Goal: Information Seeking & Learning: Check status

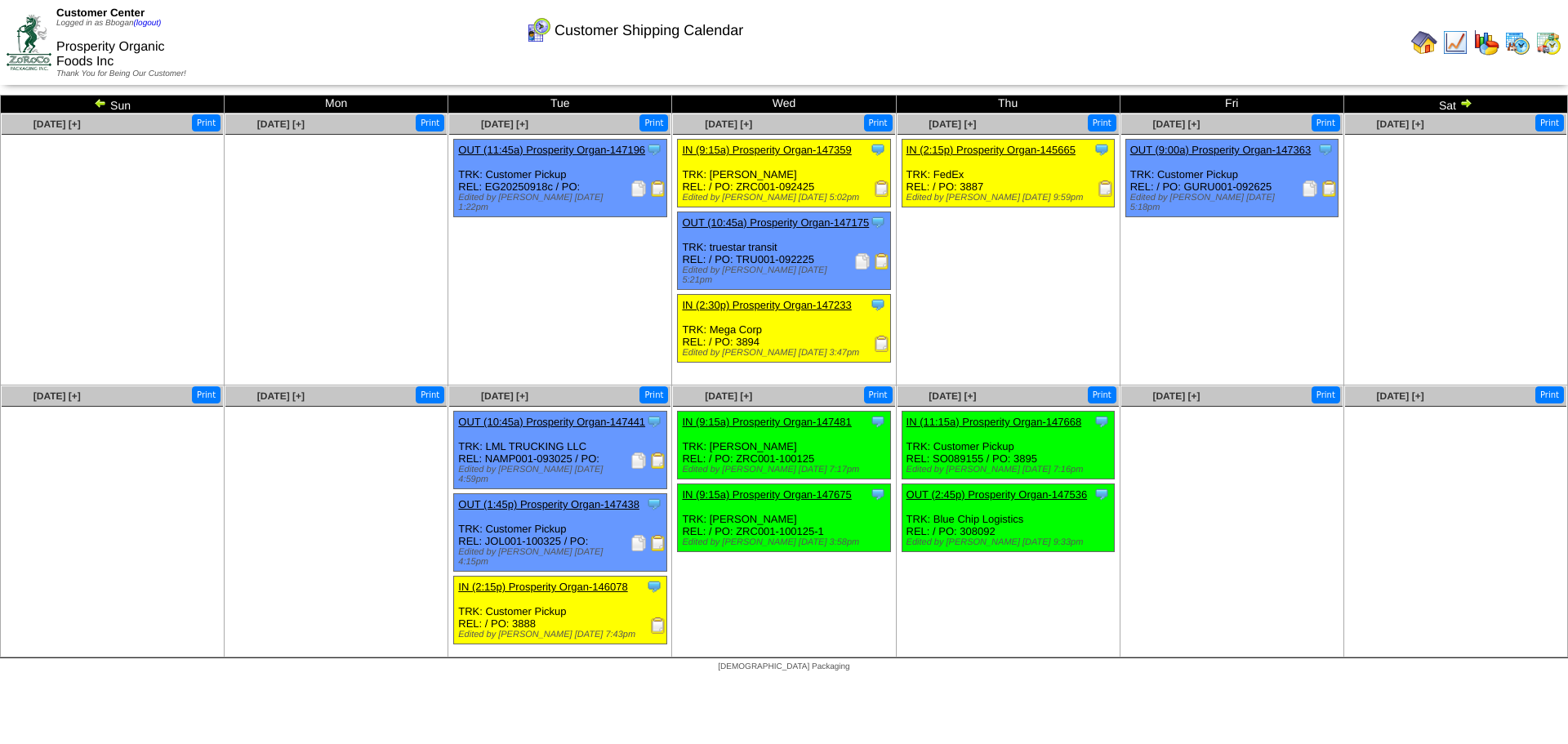
click at [1421, 42] on img at bounding box center [1424, 43] width 26 height 26
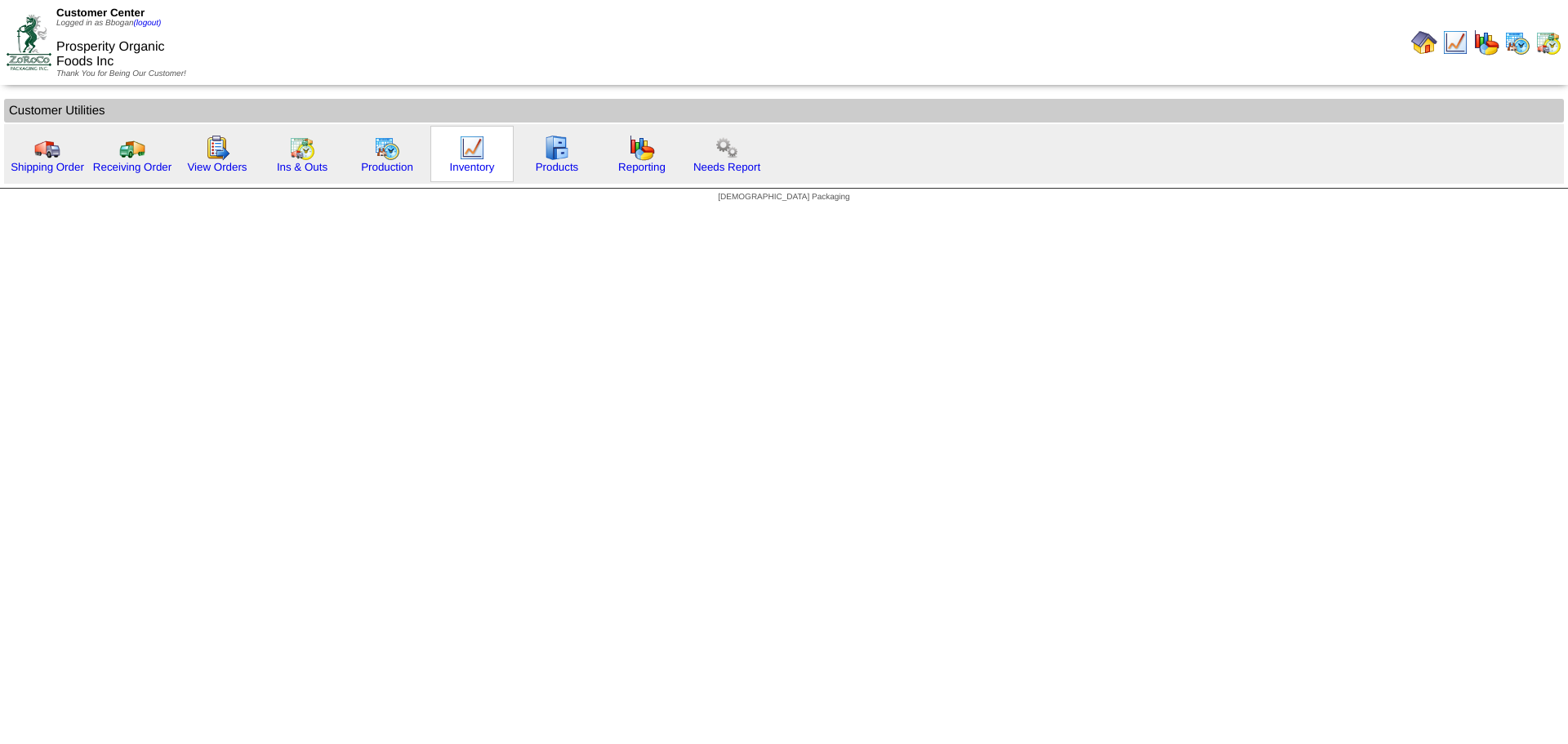
click at [461, 159] on img at bounding box center [472, 148] width 26 height 26
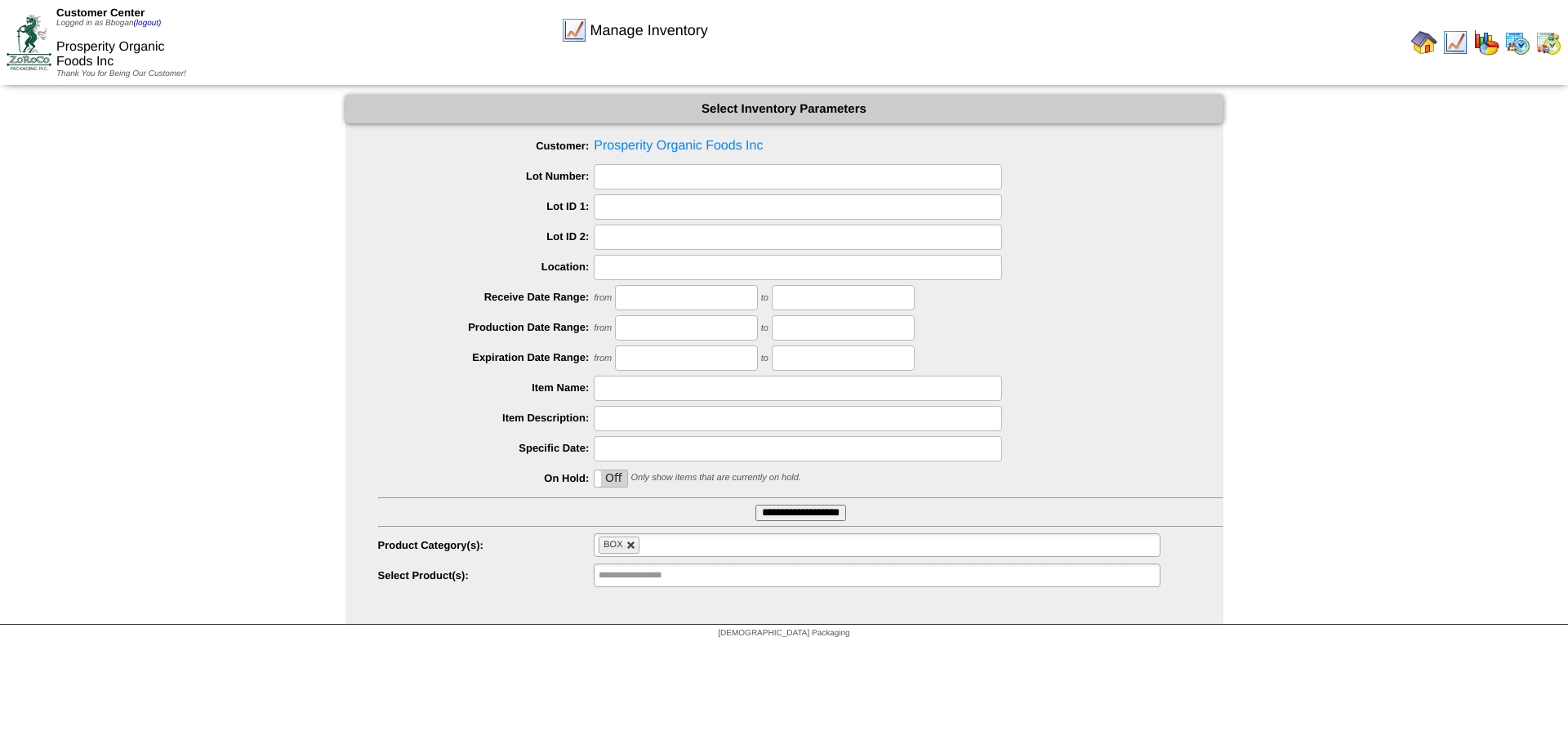
click at [634, 548] on link at bounding box center [631, 545] width 10 height 10
type input "**********"
click at [639, 546] on input "text" at bounding box center [650, 544] width 104 height 20
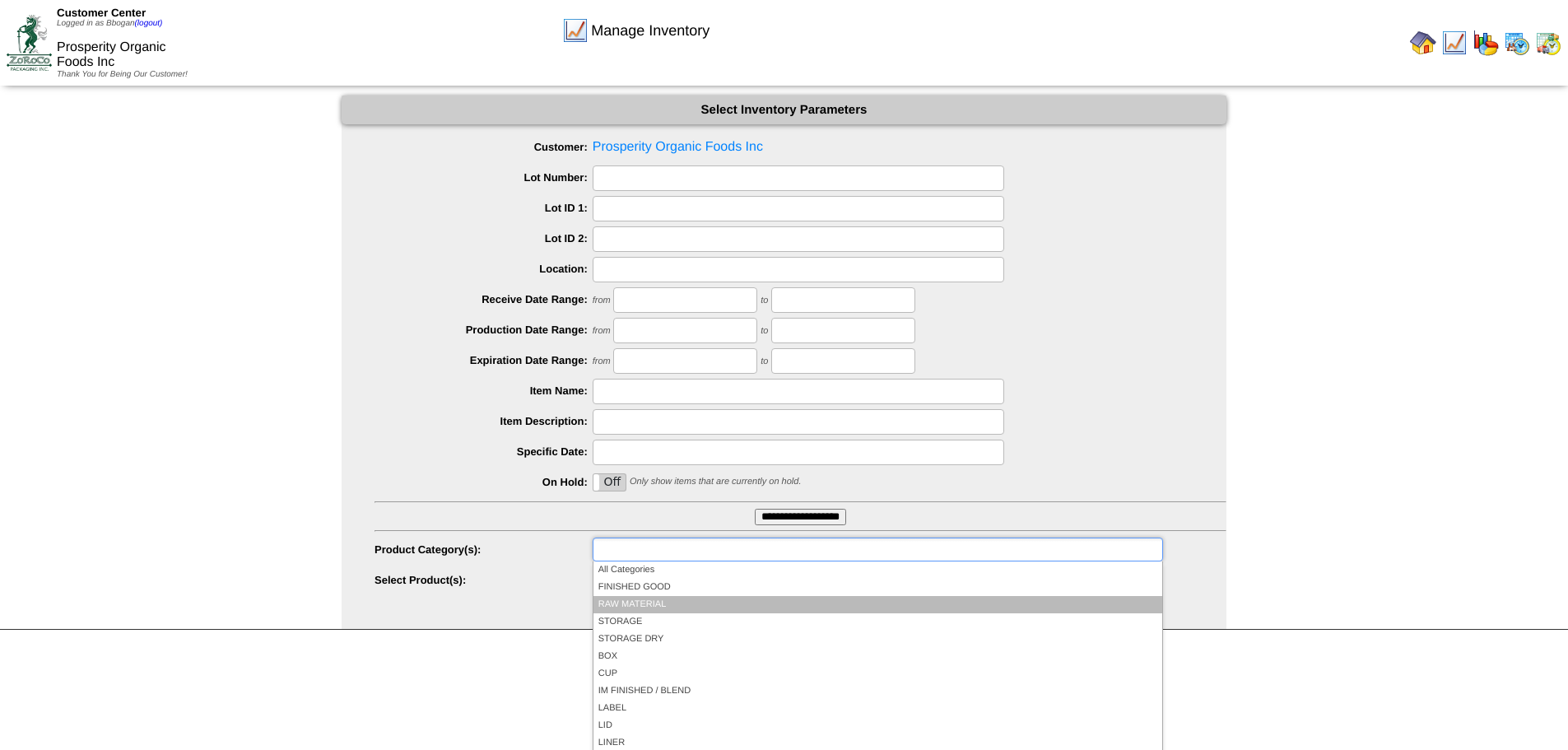
click at [641, 597] on li "RAW MATERIAL" at bounding box center [878, 605] width 569 height 18
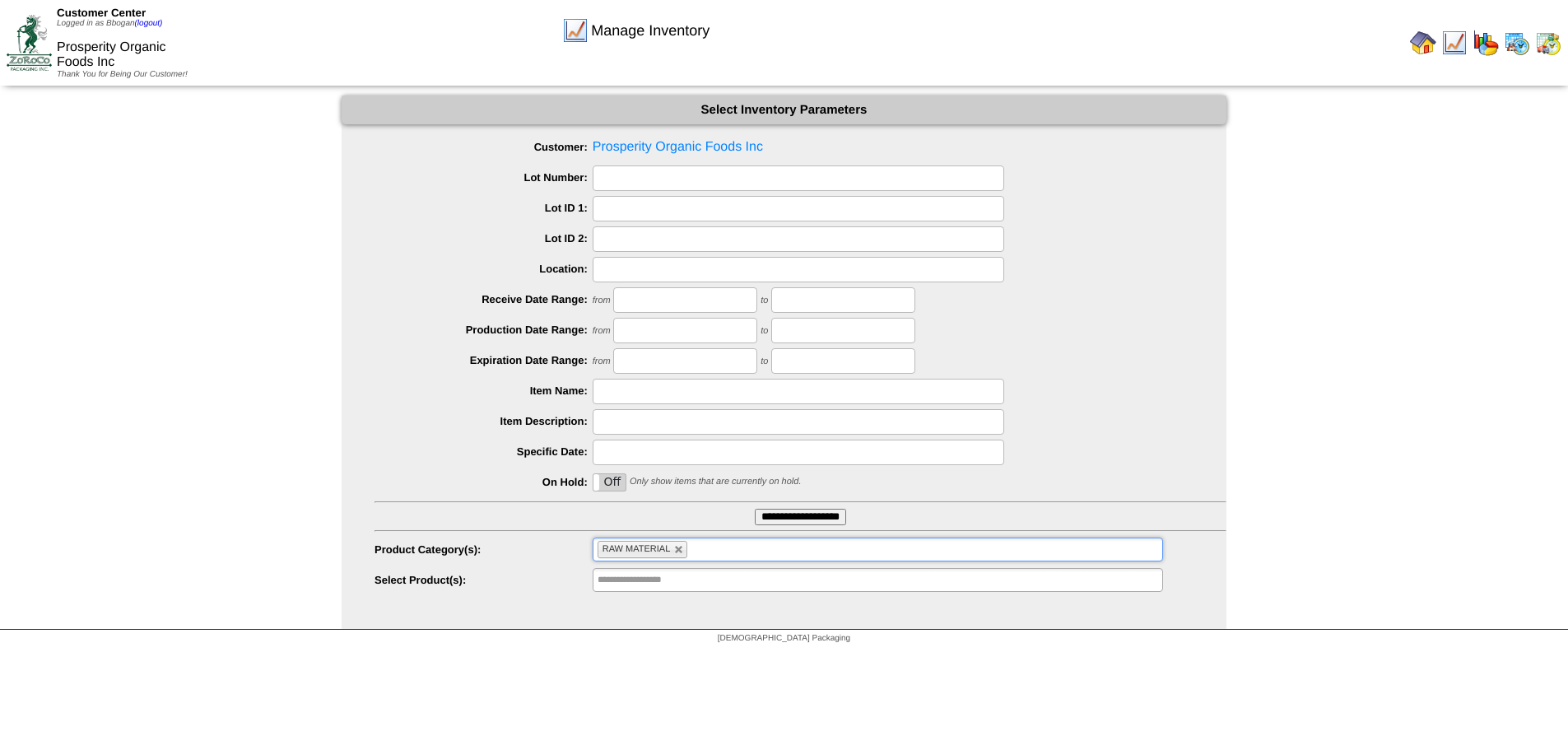
click at [781, 513] on input "**********" at bounding box center [799, 517] width 91 height 17
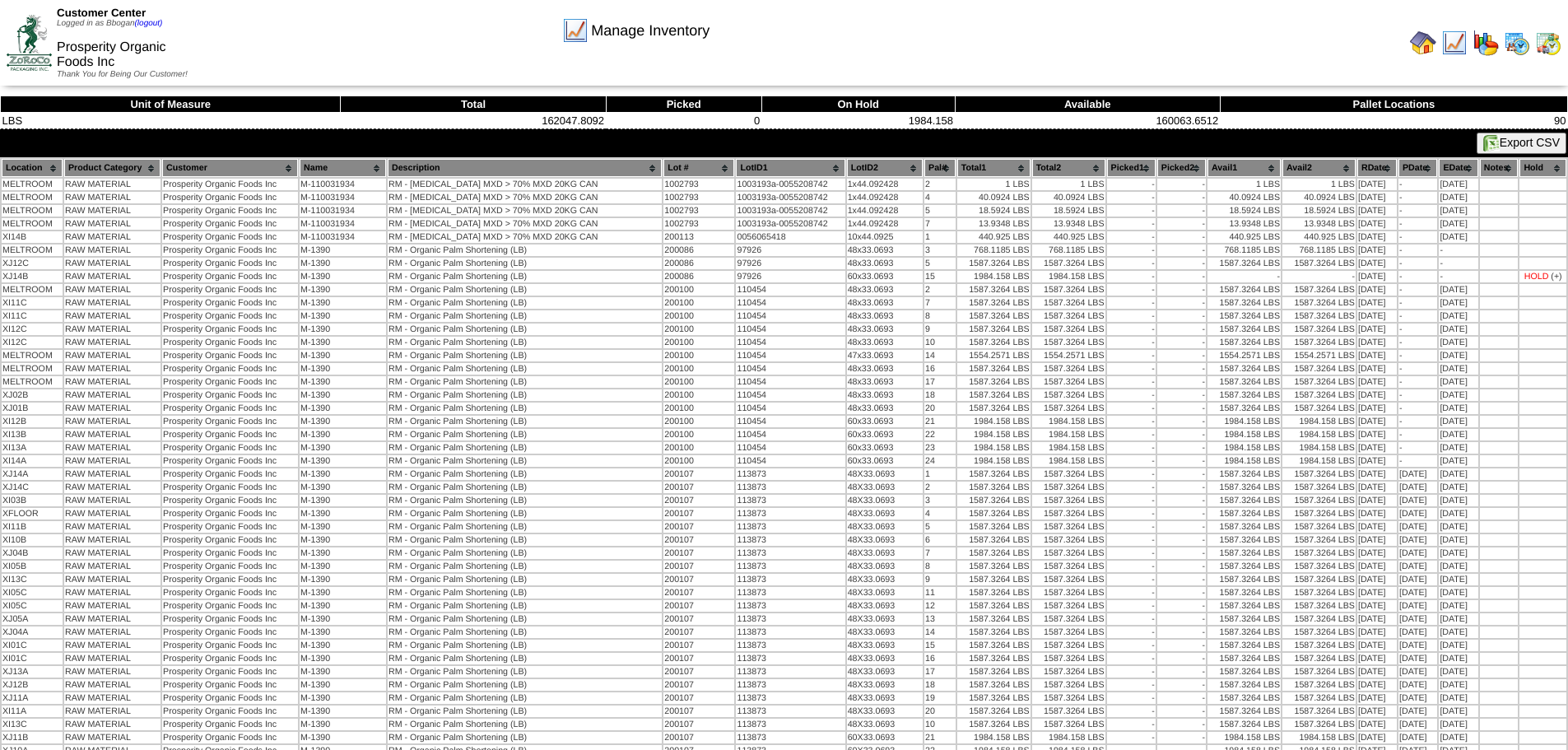
scroll to position [416, 0]
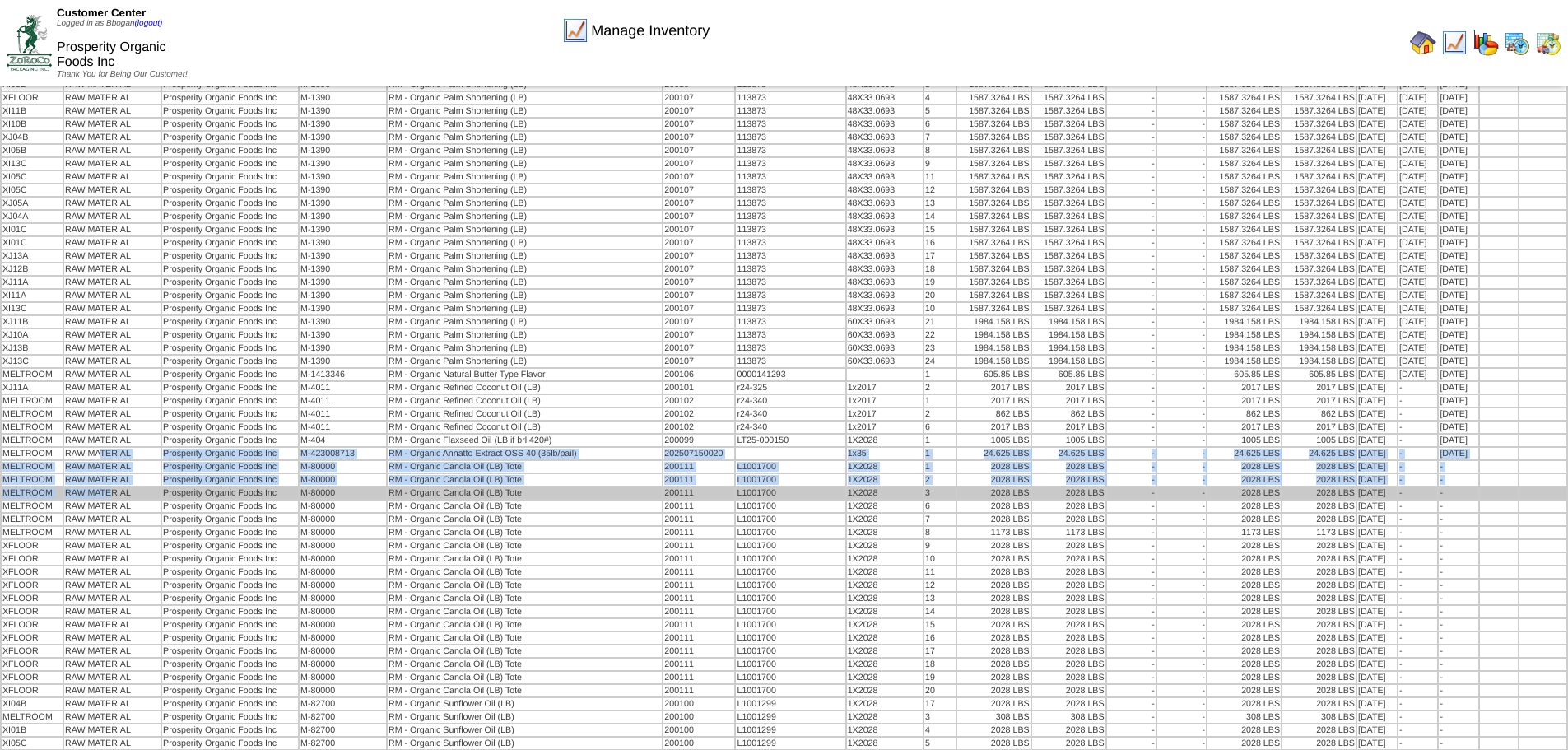
drag, startPoint x: 101, startPoint y: 458, endPoint x: 115, endPoint y: 488, distance: 33.1
click at [115, 488] on tbody "MELTROOM RAW MATERIAL Prosperity Organic Foods Inc M-110031934 RM - Tocopherol …" at bounding box center [784, 329] width 1564 height 1131
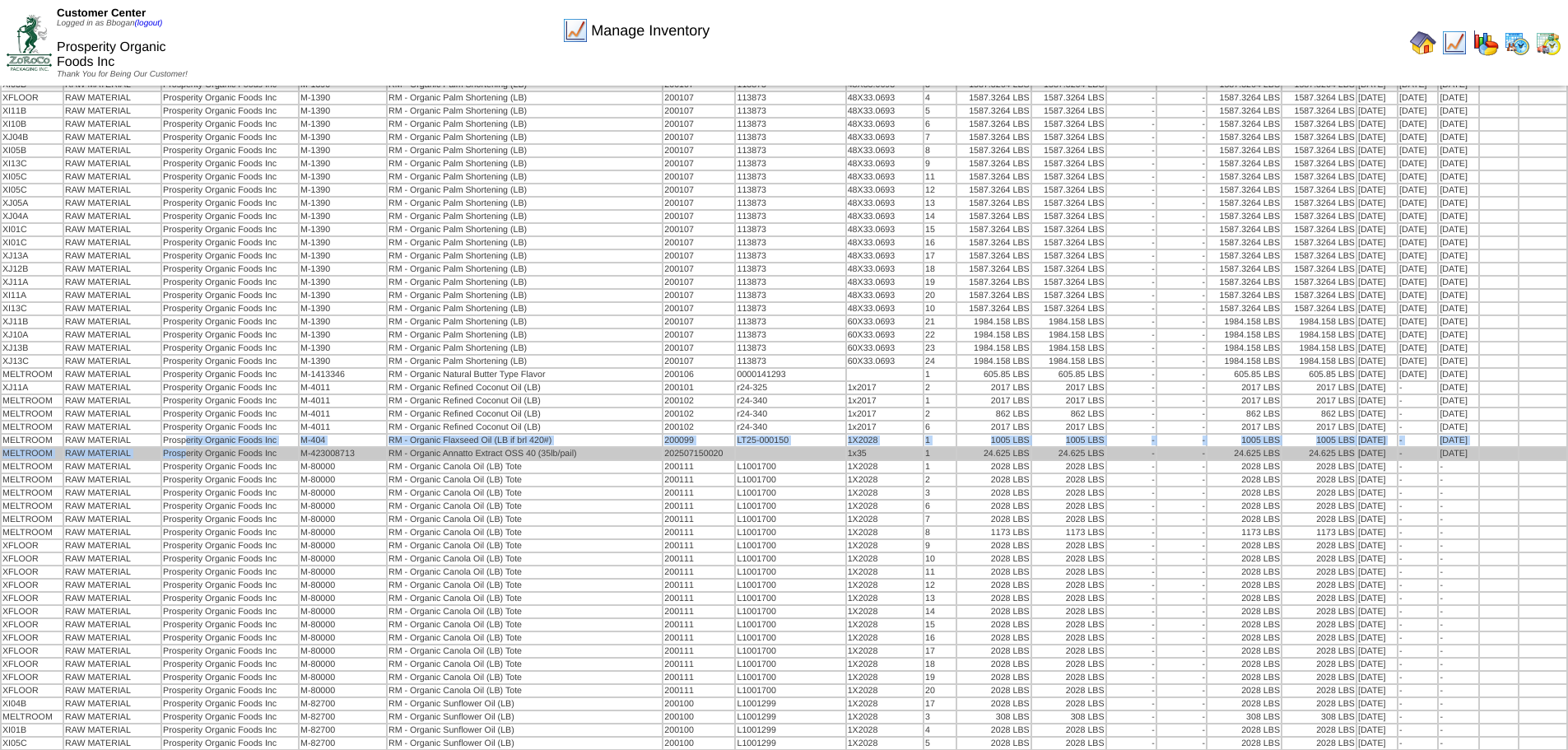
click at [189, 448] on tbody "MELTROOM RAW MATERIAL Prosperity Organic Foods Inc M-110031934 RM - Tocopherol …" at bounding box center [784, 329] width 1564 height 1131
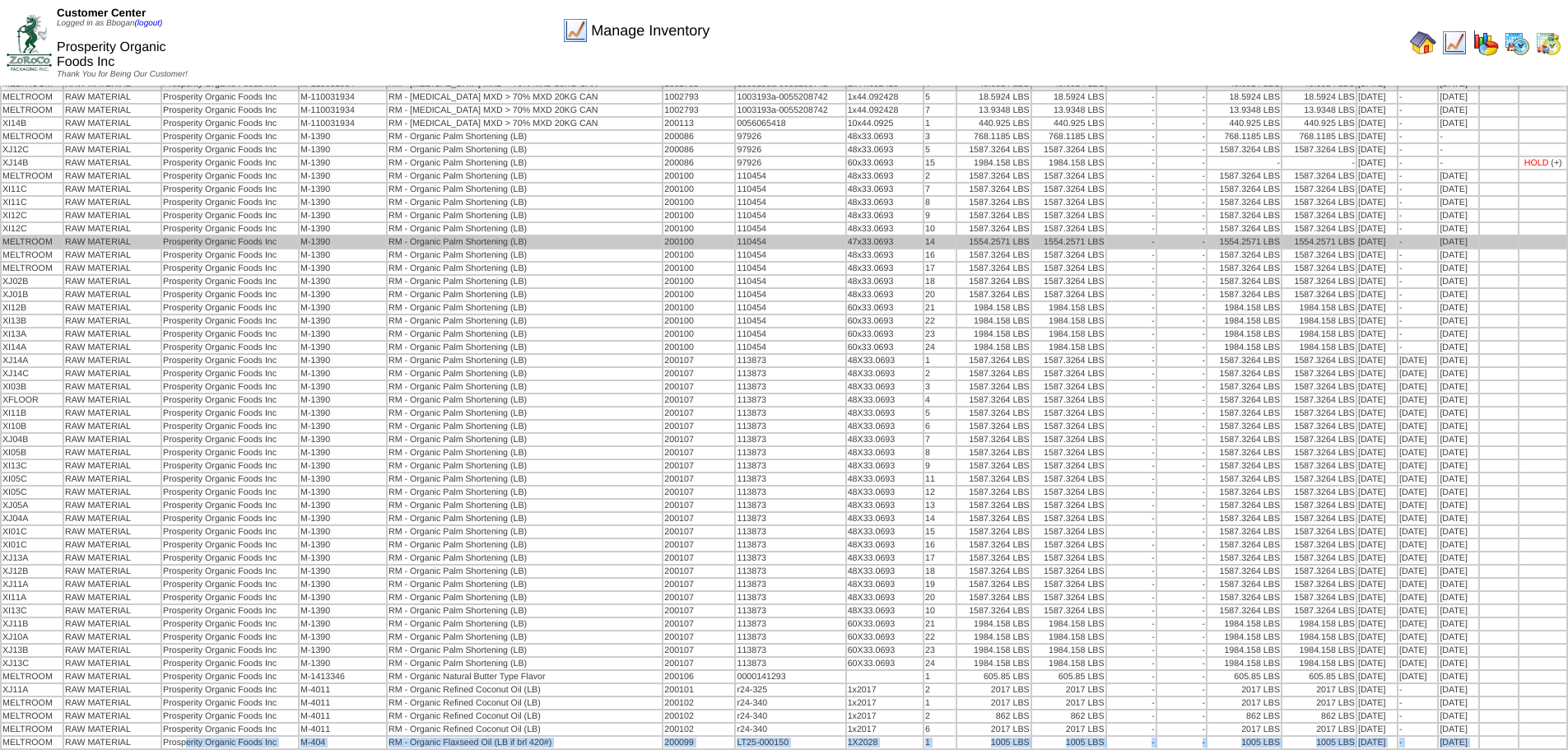
scroll to position [0, 0]
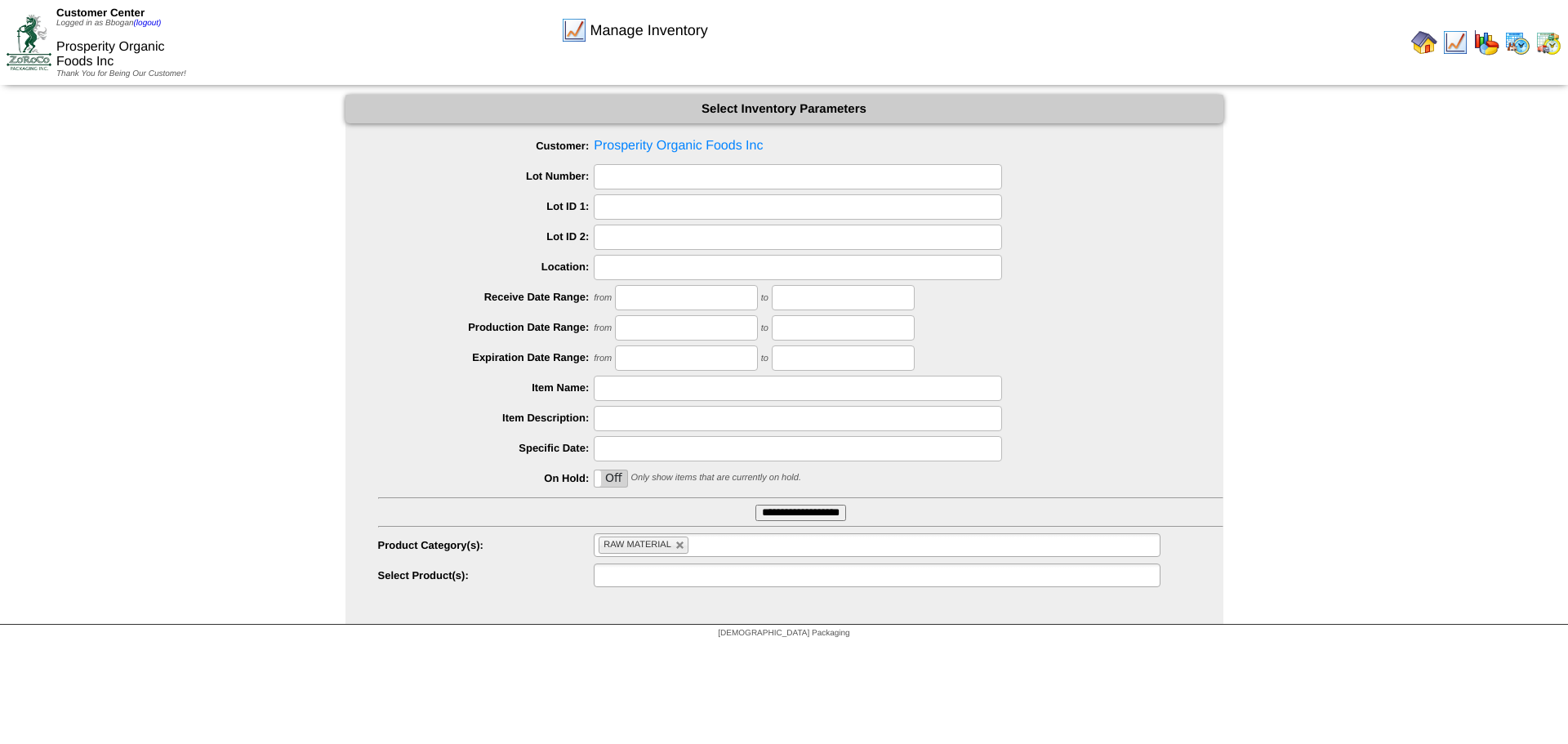
click at [662, 576] on input "text" at bounding box center [650, 575] width 104 height 20
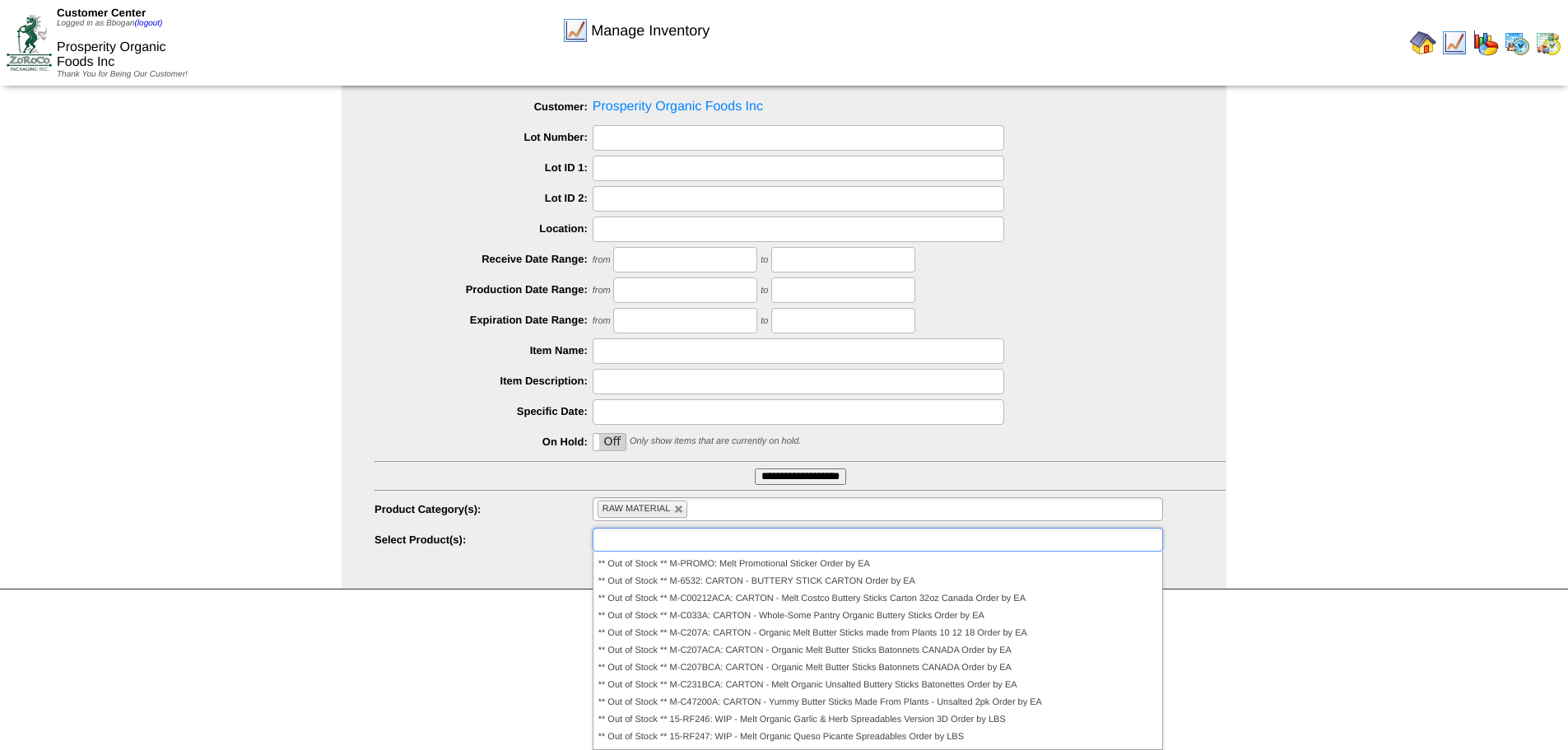
scroll to position [4001, 0]
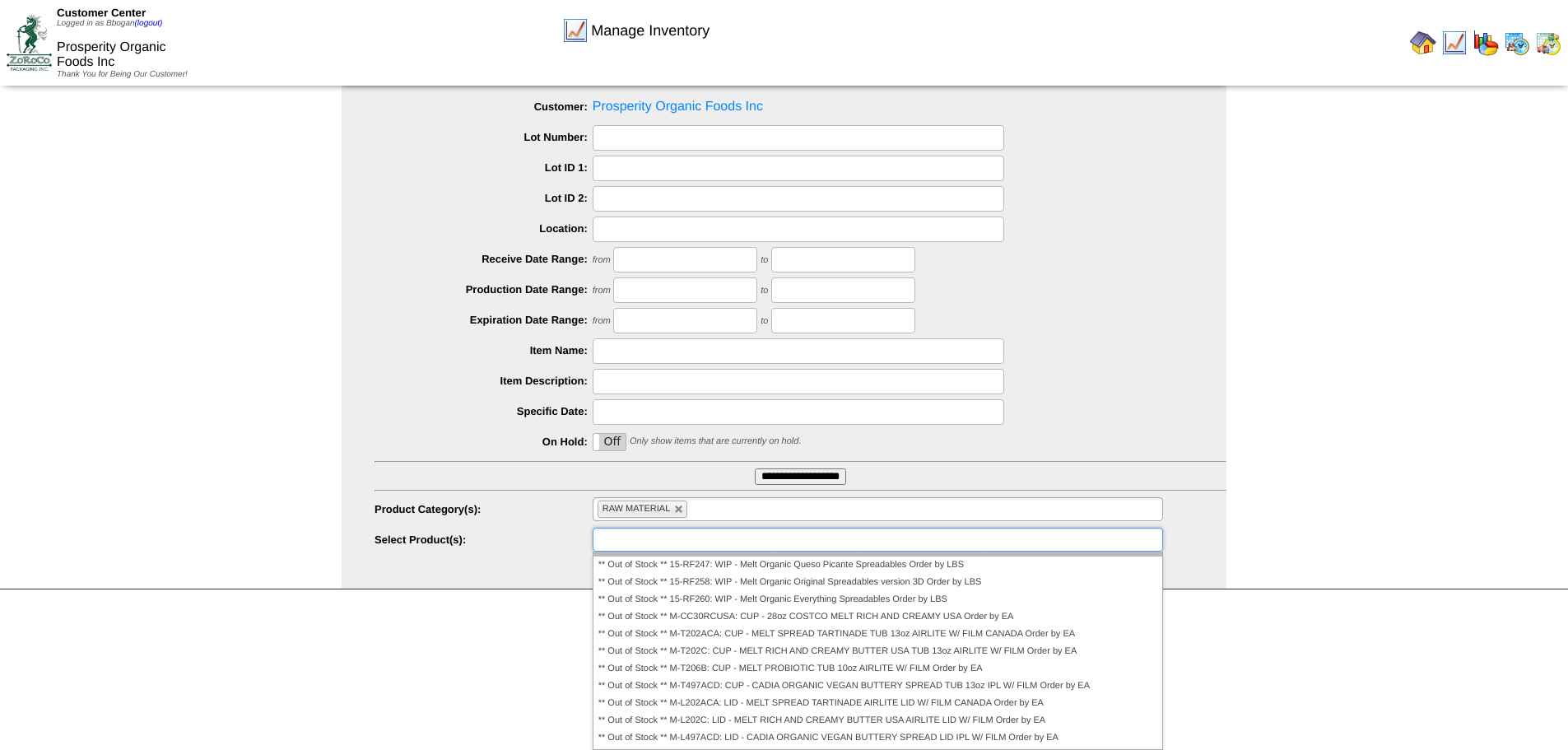
click at [673, 557] on li "** Out of Stock ** 15-RF246: WIP - Melt Organic Garlic & Herb Spreadables Versi…" at bounding box center [878, 548] width 569 height 18
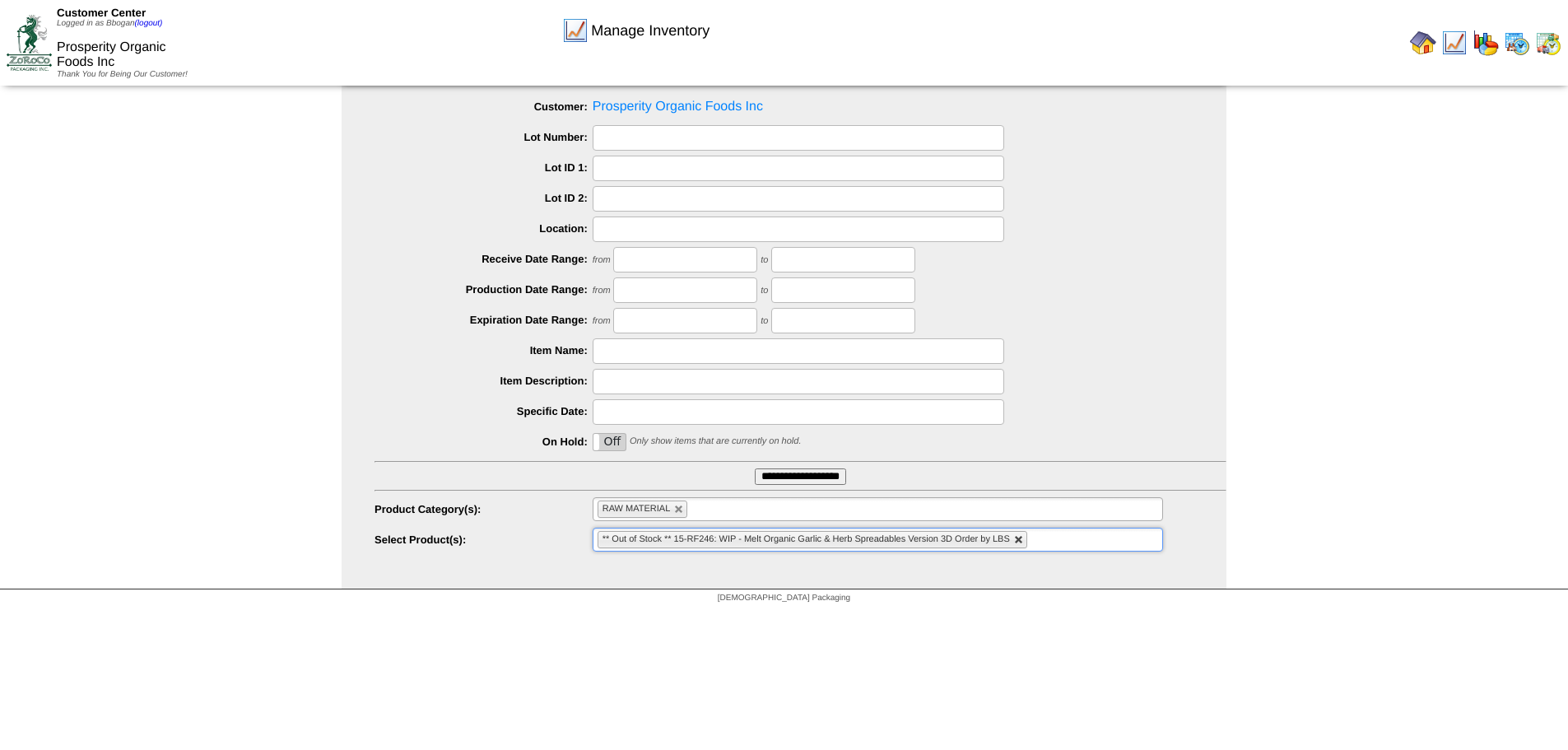
click at [1019, 541] on link at bounding box center [1019, 540] width 10 height 10
click at [731, 540] on ul at bounding box center [878, 539] width 571 height 24
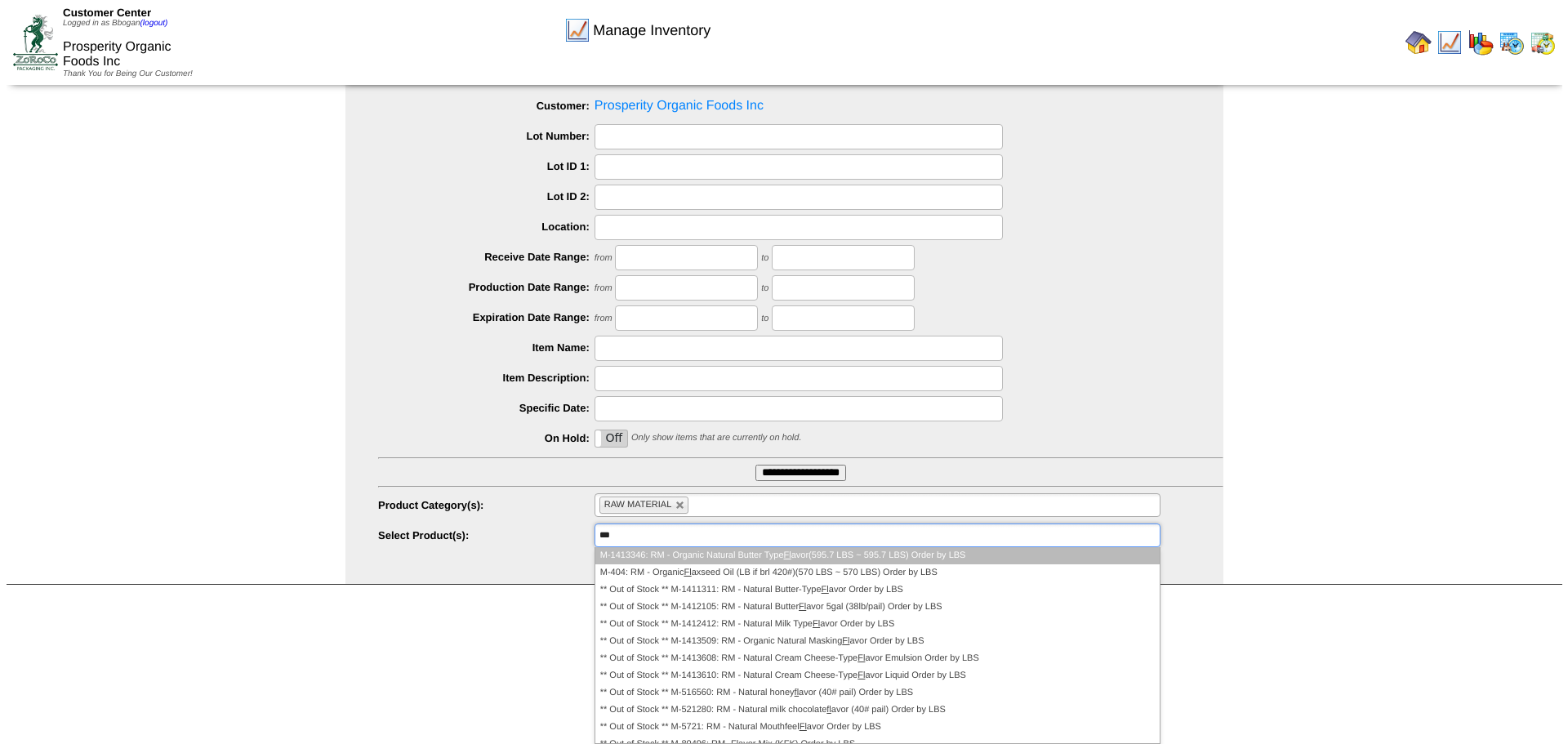
scroll to position [0, 0]
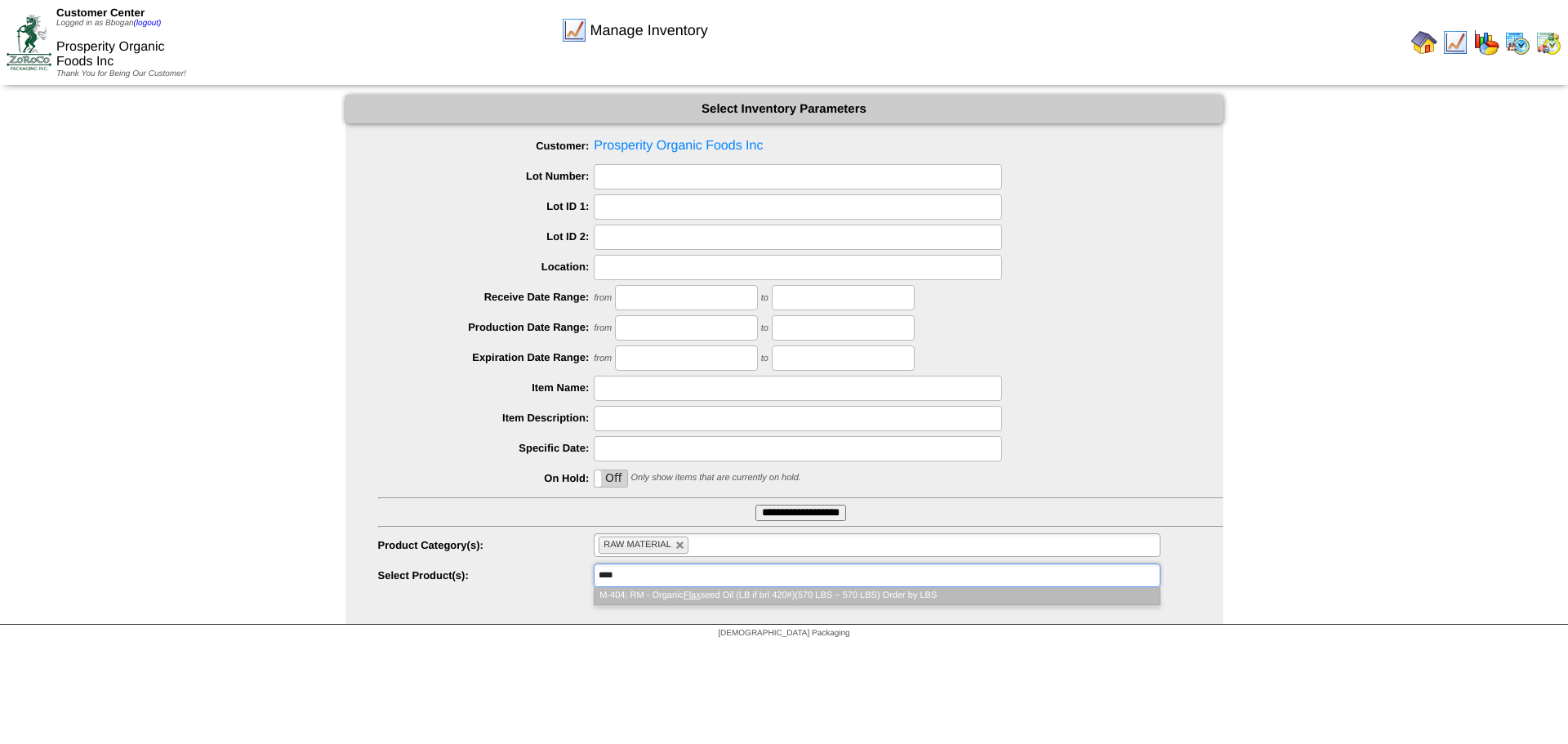
type input "****"
click at [719, 594] on li "M-404: RM - Organic Flax seed Oil (LB if brl 420#)(570 LBS ~ 570 LBS) Order by …" at bounding box center [876, 596] width 564 height 18
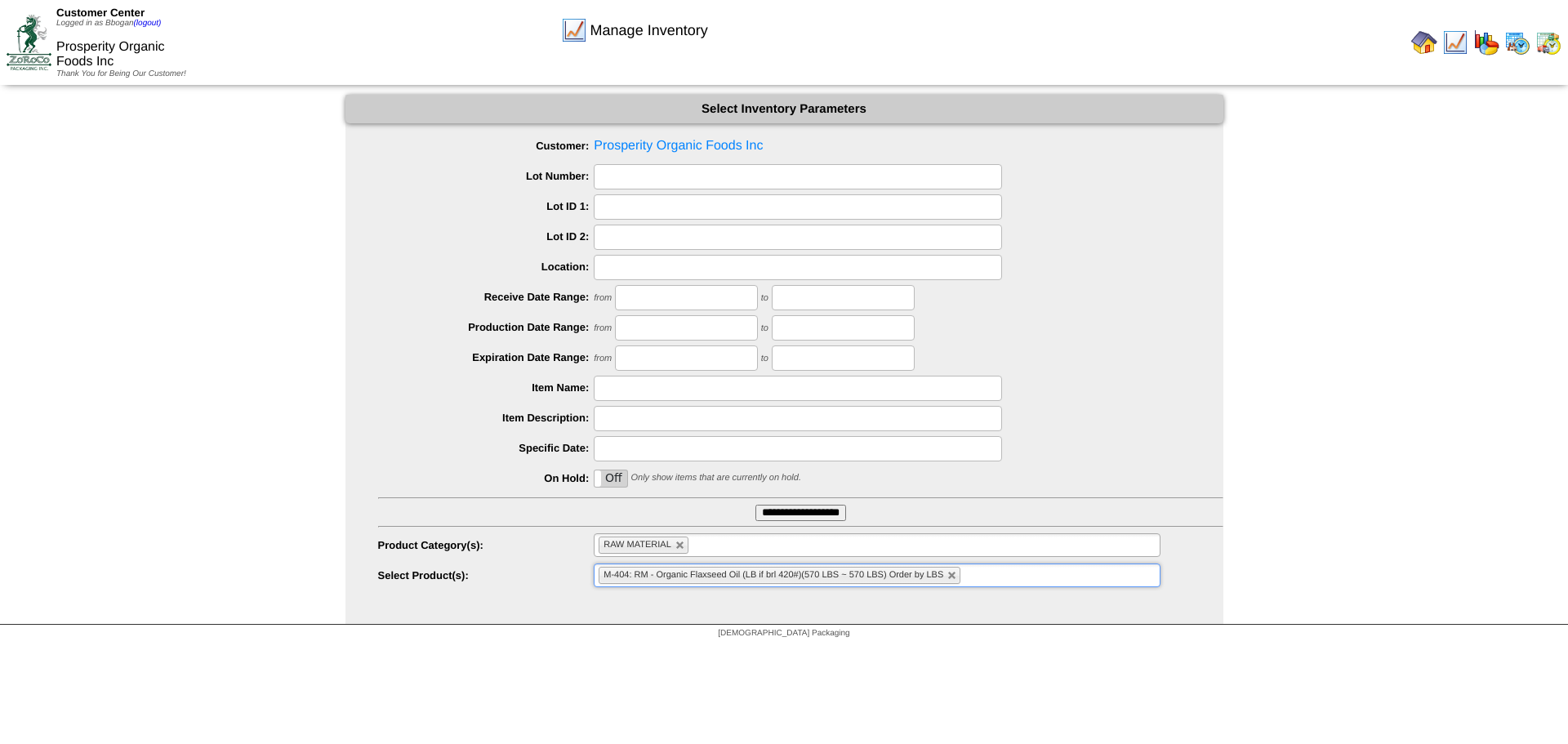
click at [784, 507] on input "**********" at bounding box center [800, 513] width 90 height 17
click at [1428, 47] on img at bounding box center [1424, 43] width 26 height 26
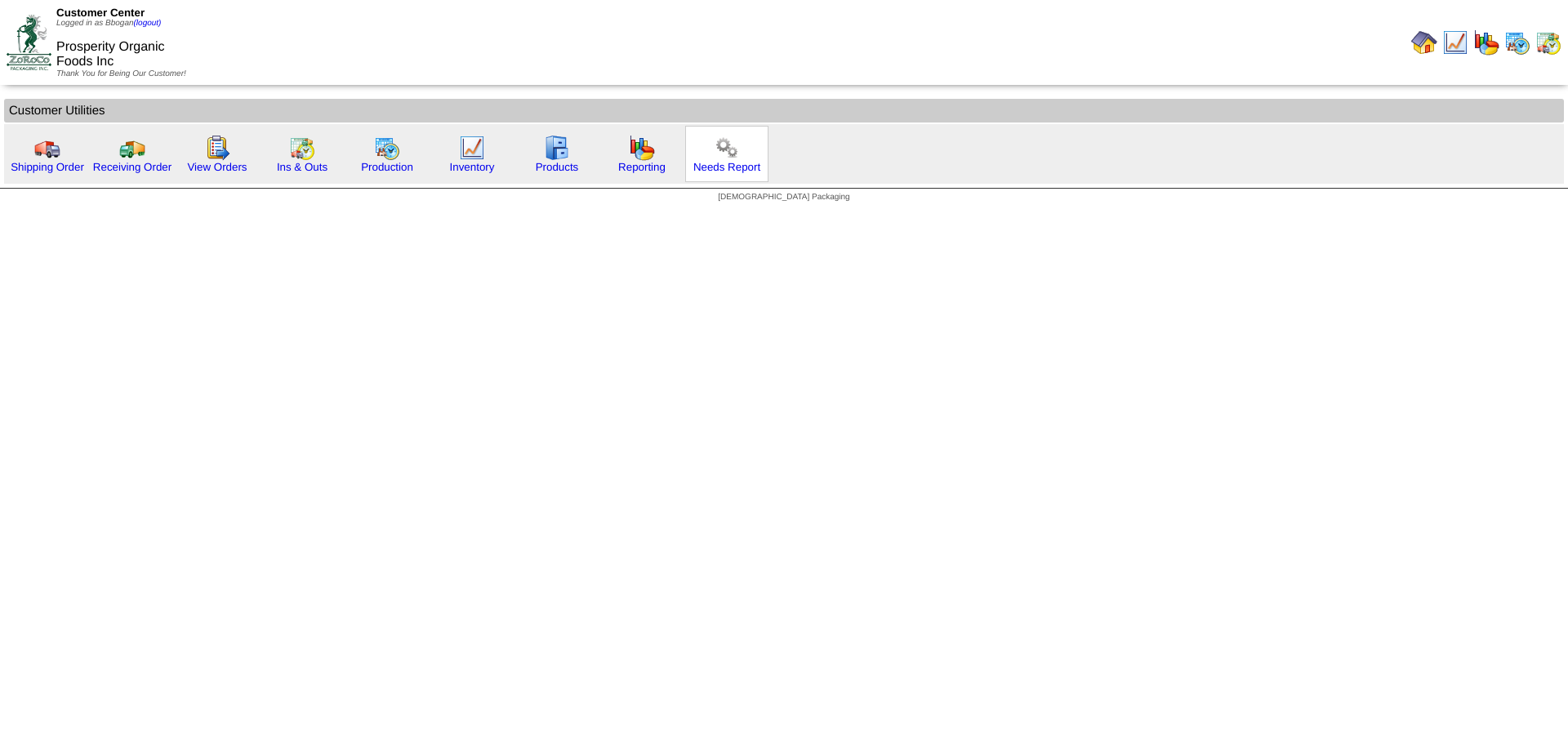
click at [737, 159] on img at bounding box center [727, 148] width 26 height 26
click at [473, 160] on div "Inventory" at bounding box center [472, 153] width 83 height 56
click at [567, 169] on link "Products" at bounding box center [557, 167] width 43 height 12
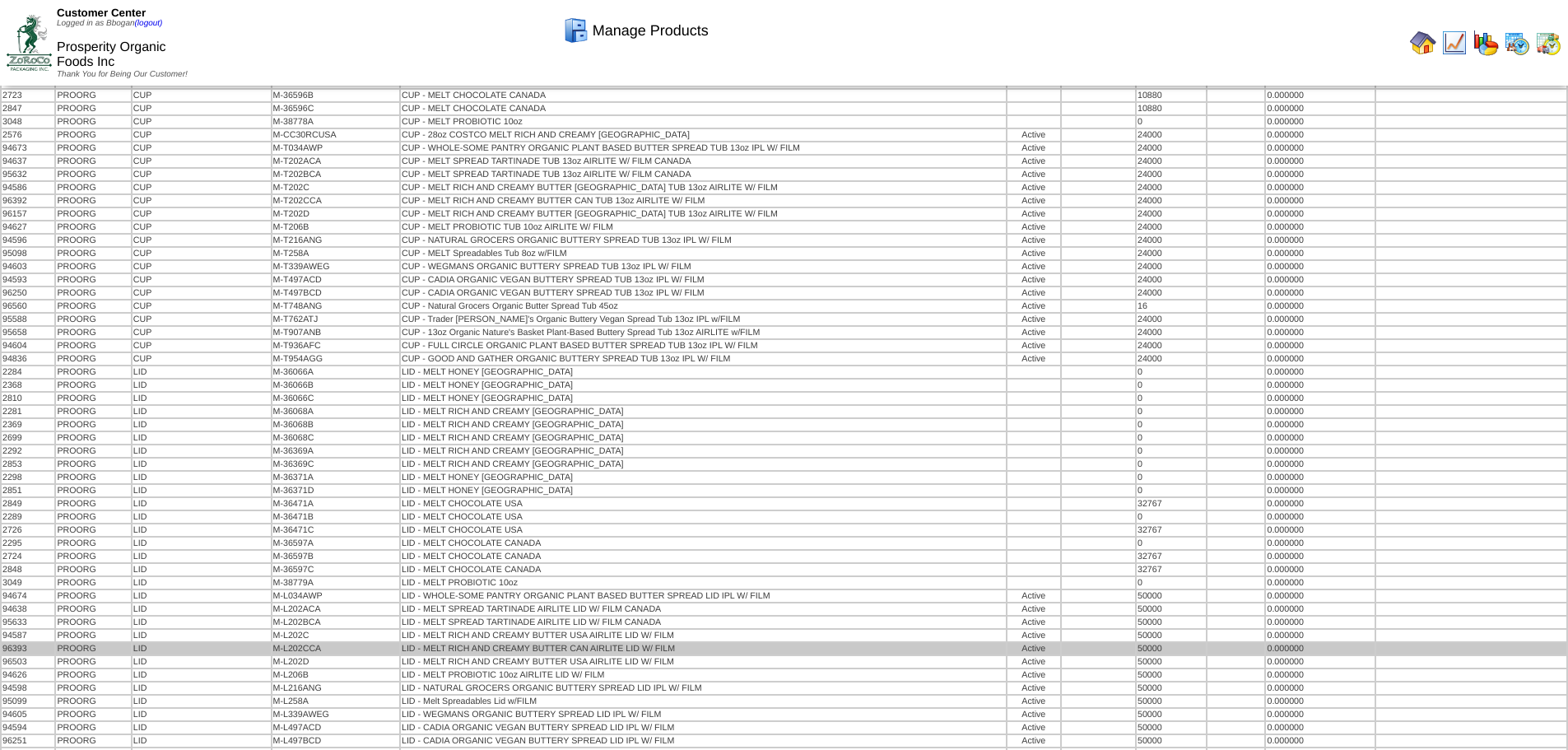
scroll to position [3528, 0]
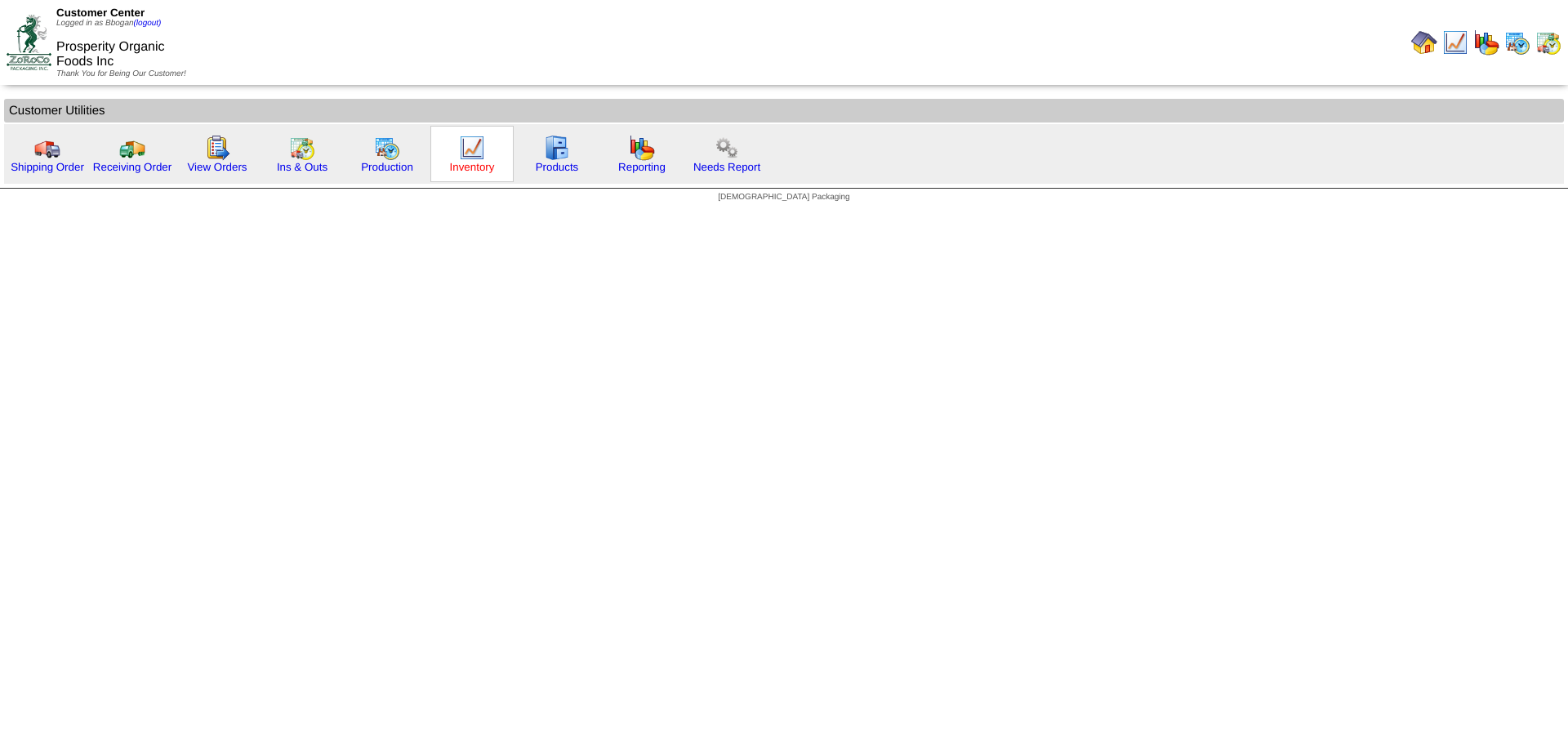
click at [466, 161] on link "Inventory" at bounding box center [472, 167] width 45 height 12
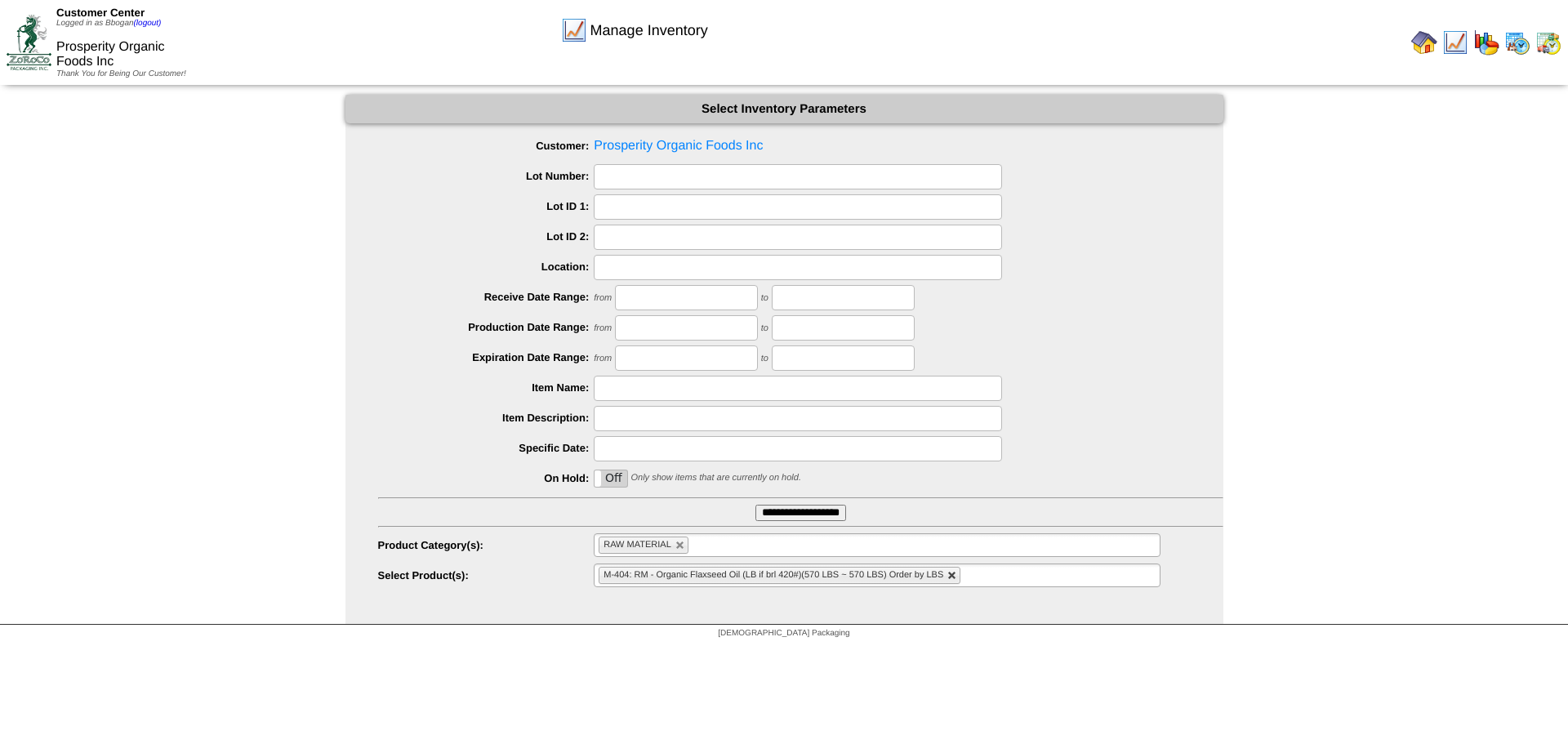
click at [952, 576] on link at bounding box center [952, 575] width 10 height 10
type input "**********"
click at [805, 515] on input "**********" at bounding box center [800, 513] width 90 height 17
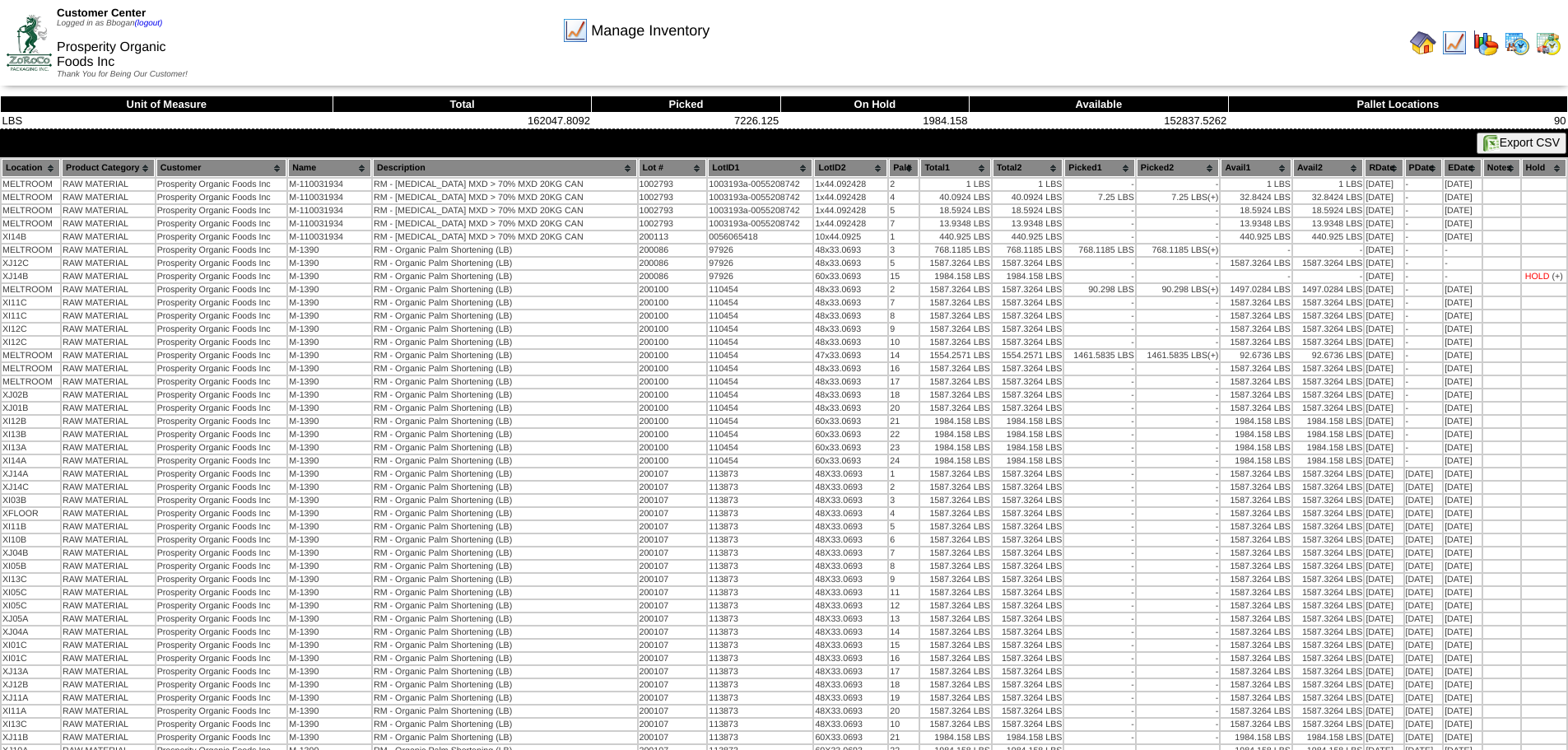
click at [1332, 171] on th "Avail2" at bounding box center [1328, 168] width 70 height 18
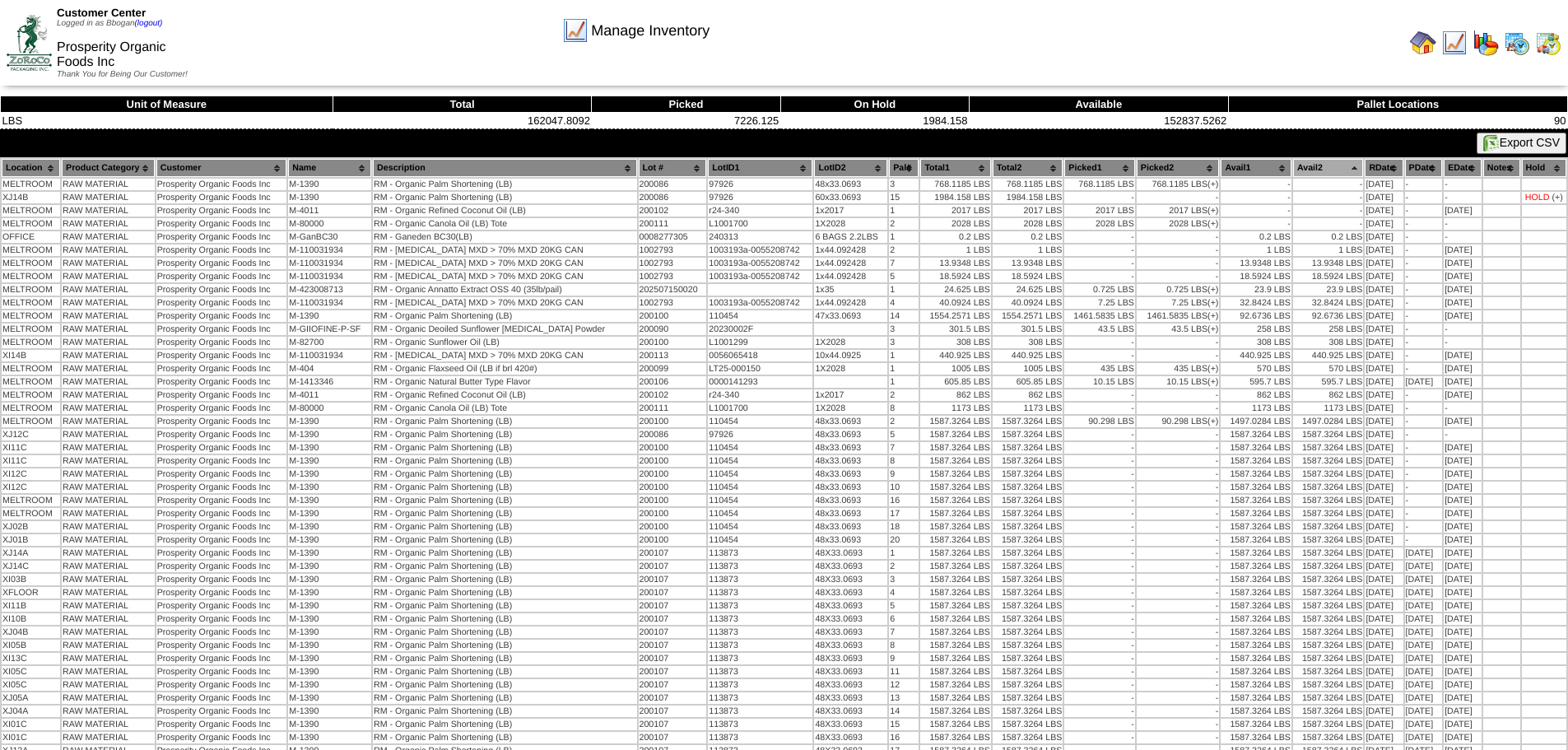
click at [1490, 39] on img at bounding box center [1486, 43] width 27 height 27
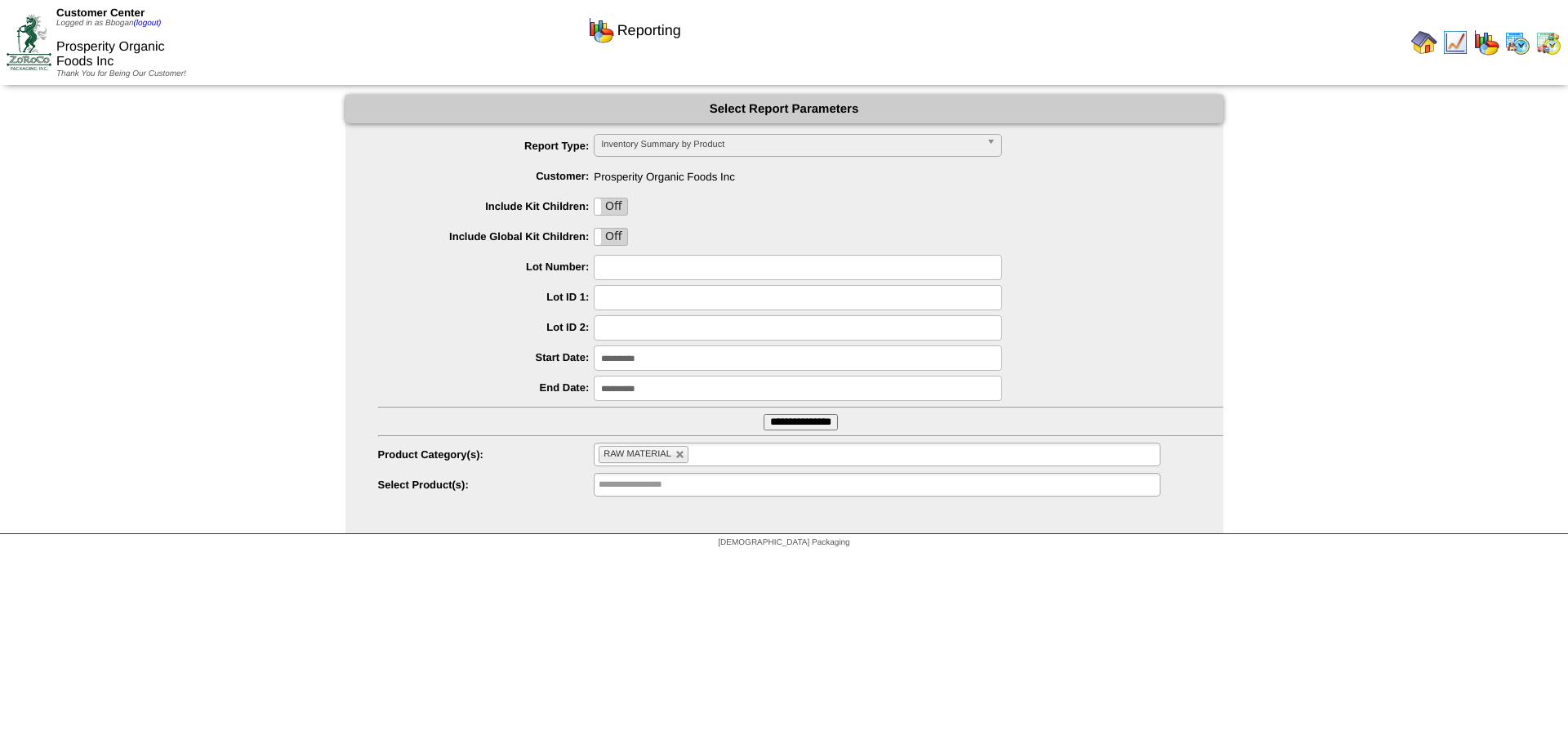
click at [986, 142] on link "Inventory Summary by Product" at bounding box center [798, 145] width 408 height 23
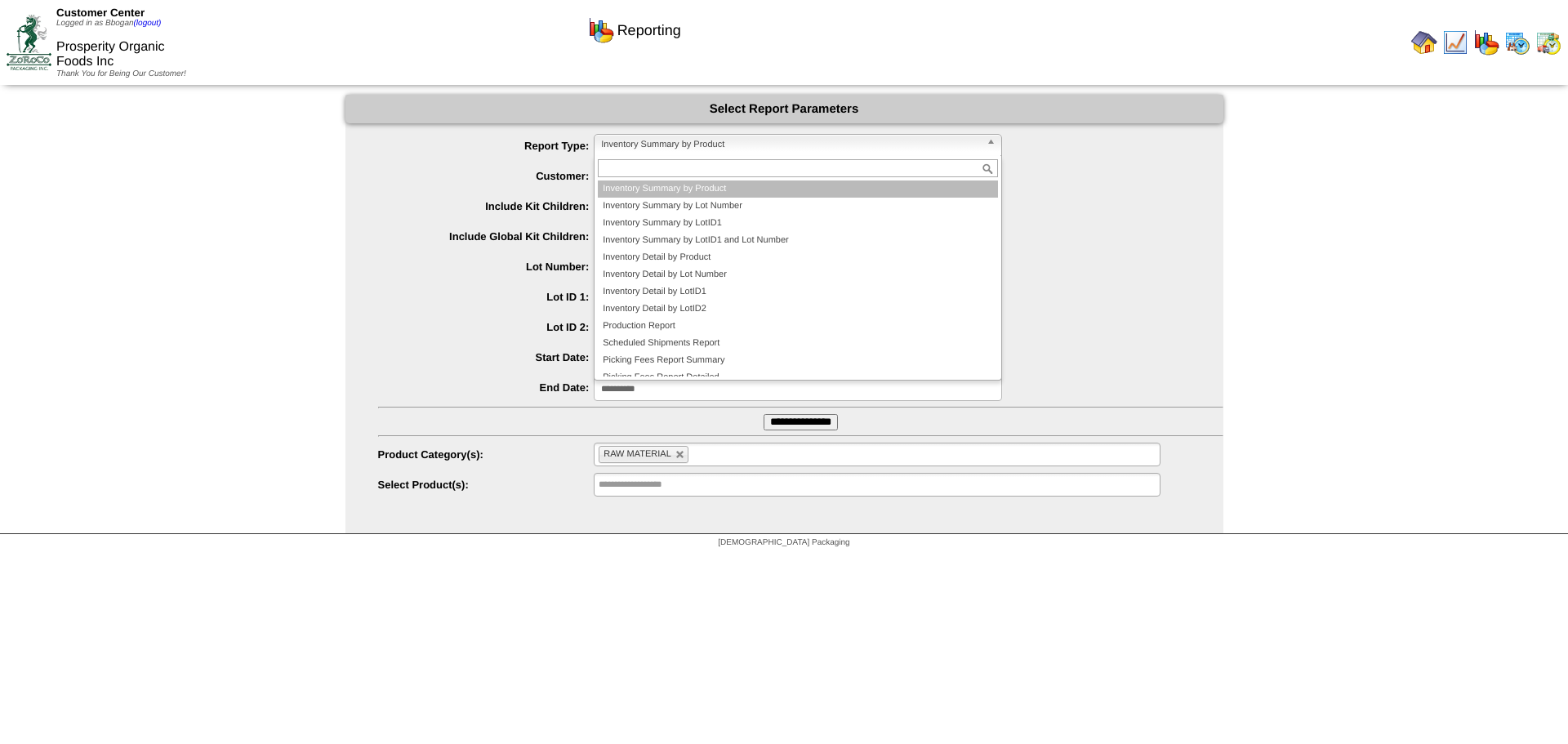
click at [986, 142] on link "Inventory Summary by Product" at bounding box center [798, 145] width 408 height 23
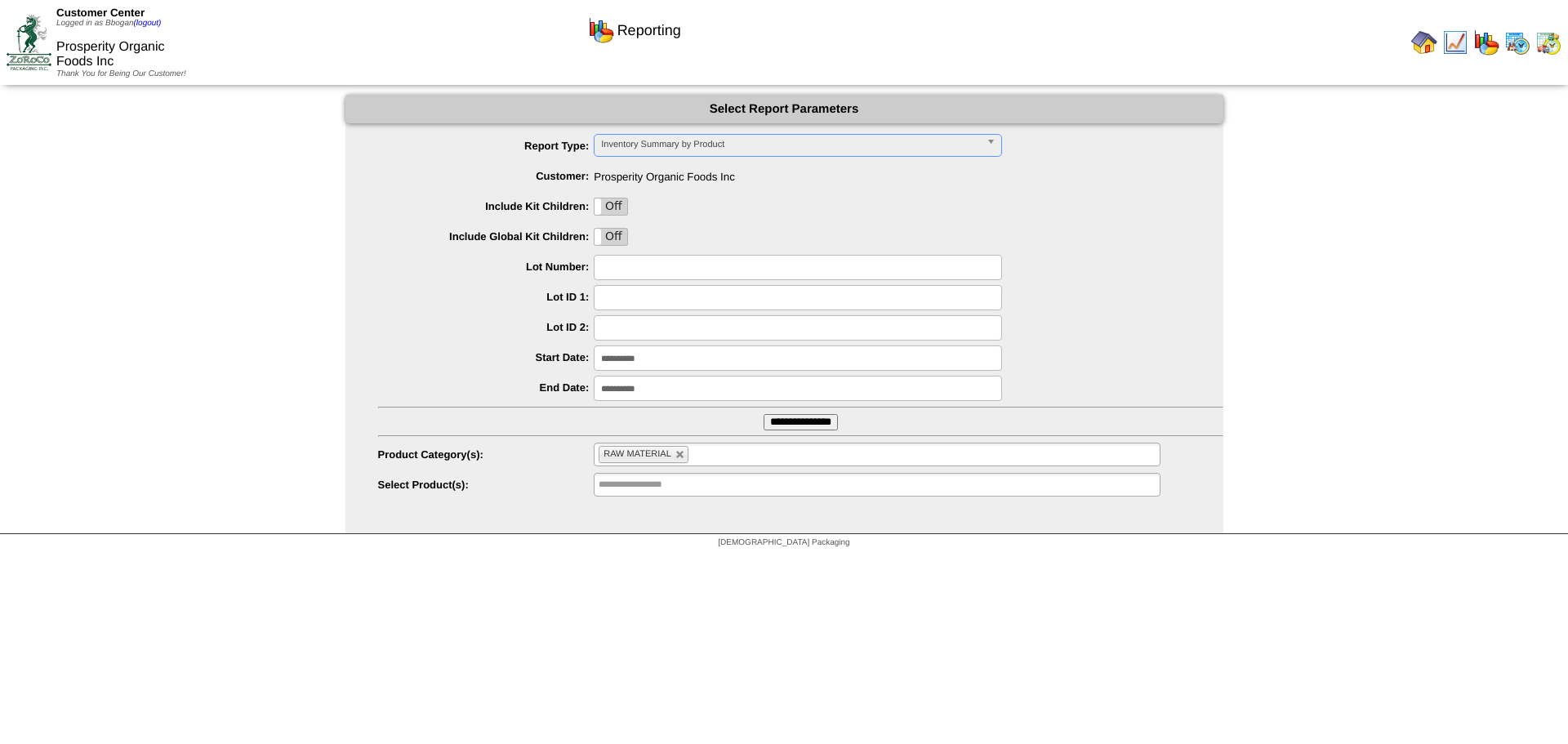
click at [778, 138] on span "Inventory Summary by Product" at bounding box center [791, 145] width 379 height 19
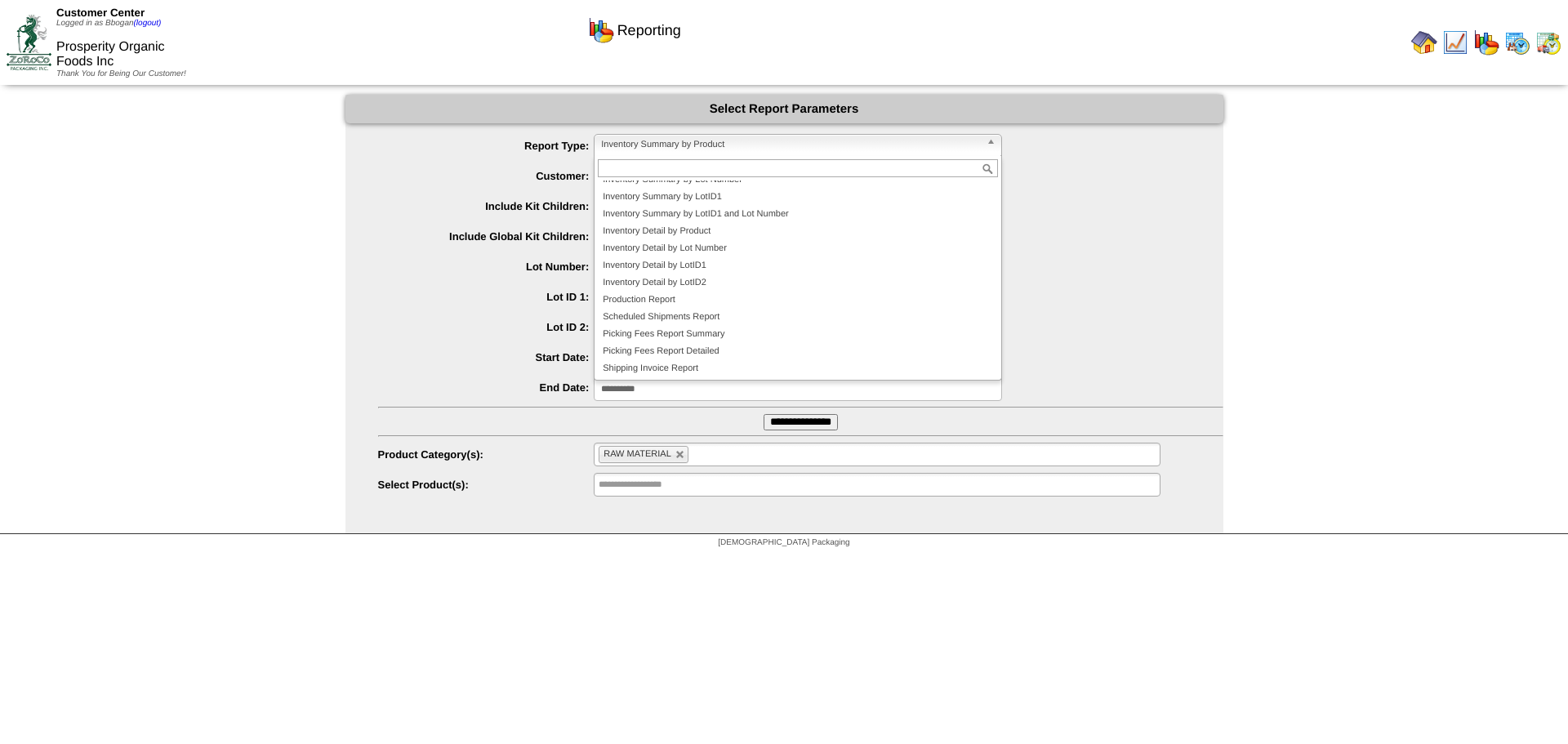
scroll to position [27, 0]
click at [702, 263] on li "Inventory Detail by LotID1" at bounding box center [798, 266] width 401 height 18
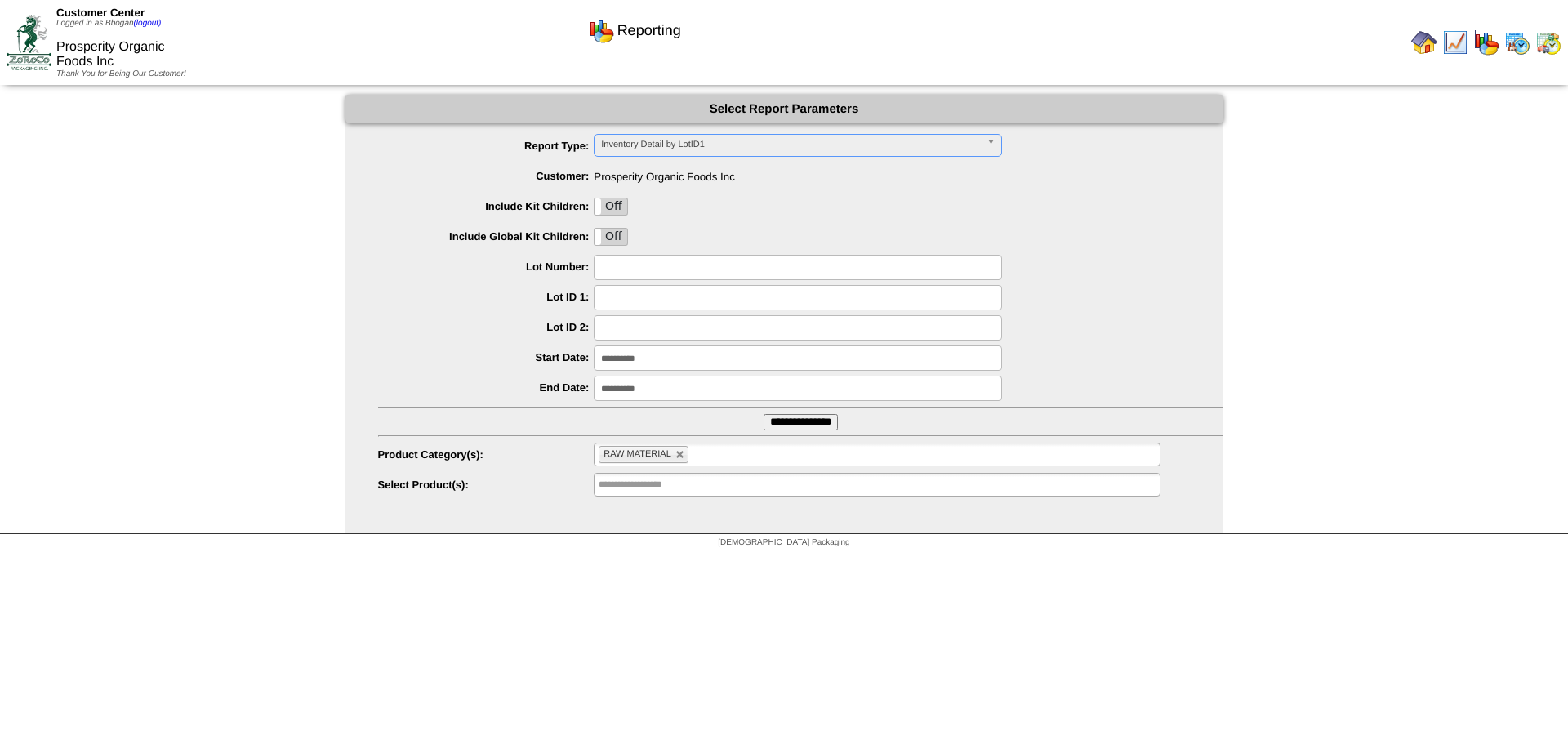
click at [820, 418] on input "**********" at bounding box center [800, 422] width 74 height 17
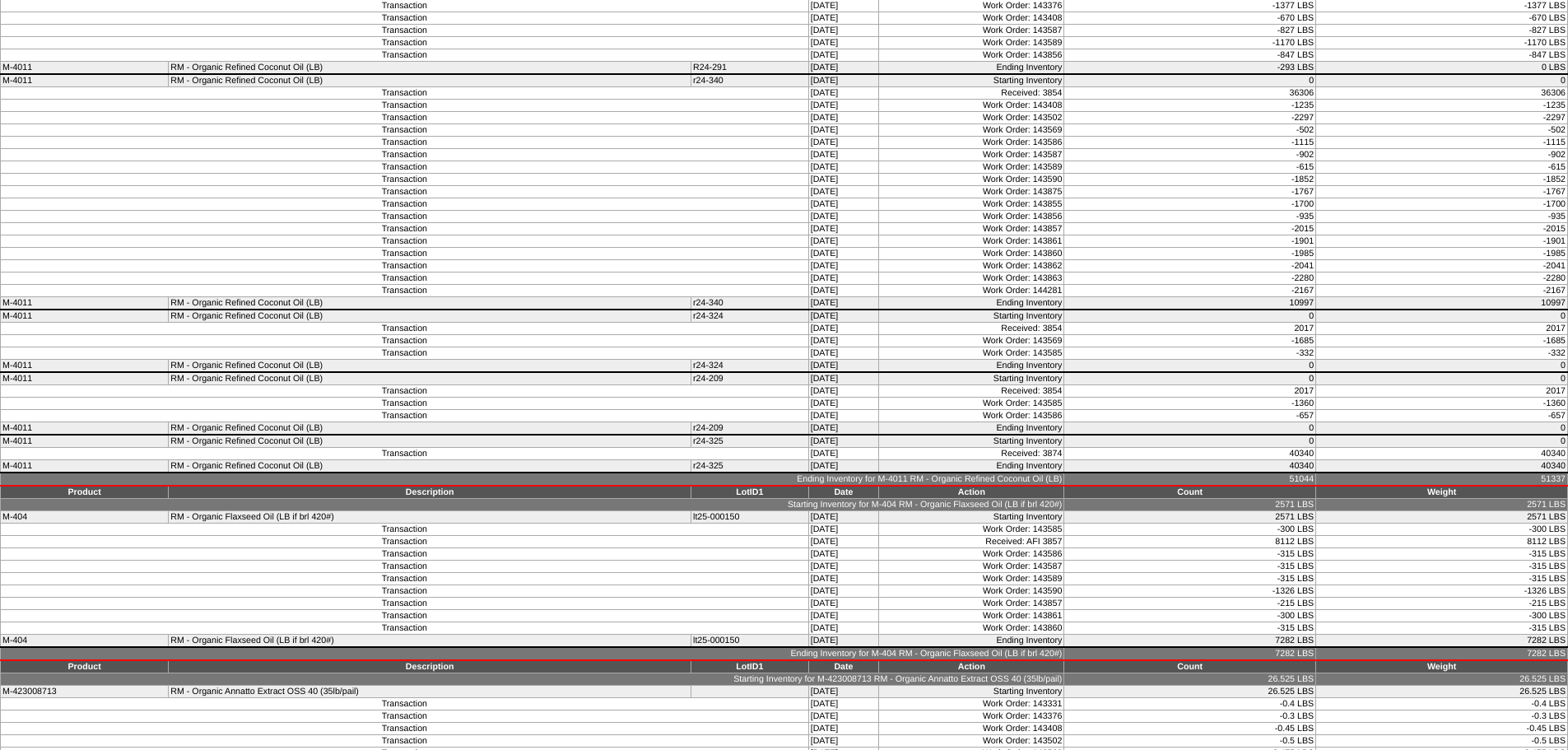
scroll to position [1399, 0]
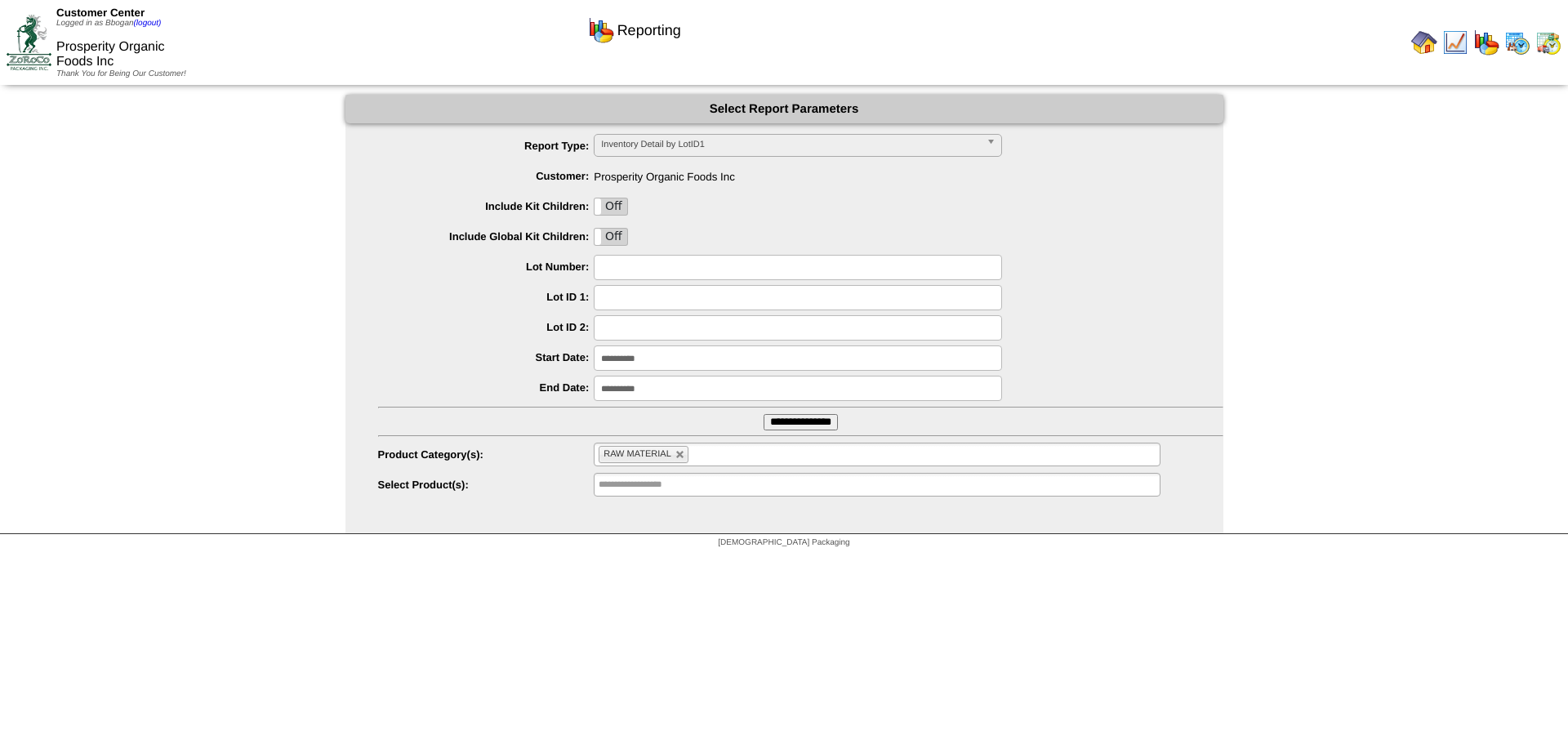
click at [35, 35] on img at bounding box center [28, 42] width 45 height 54
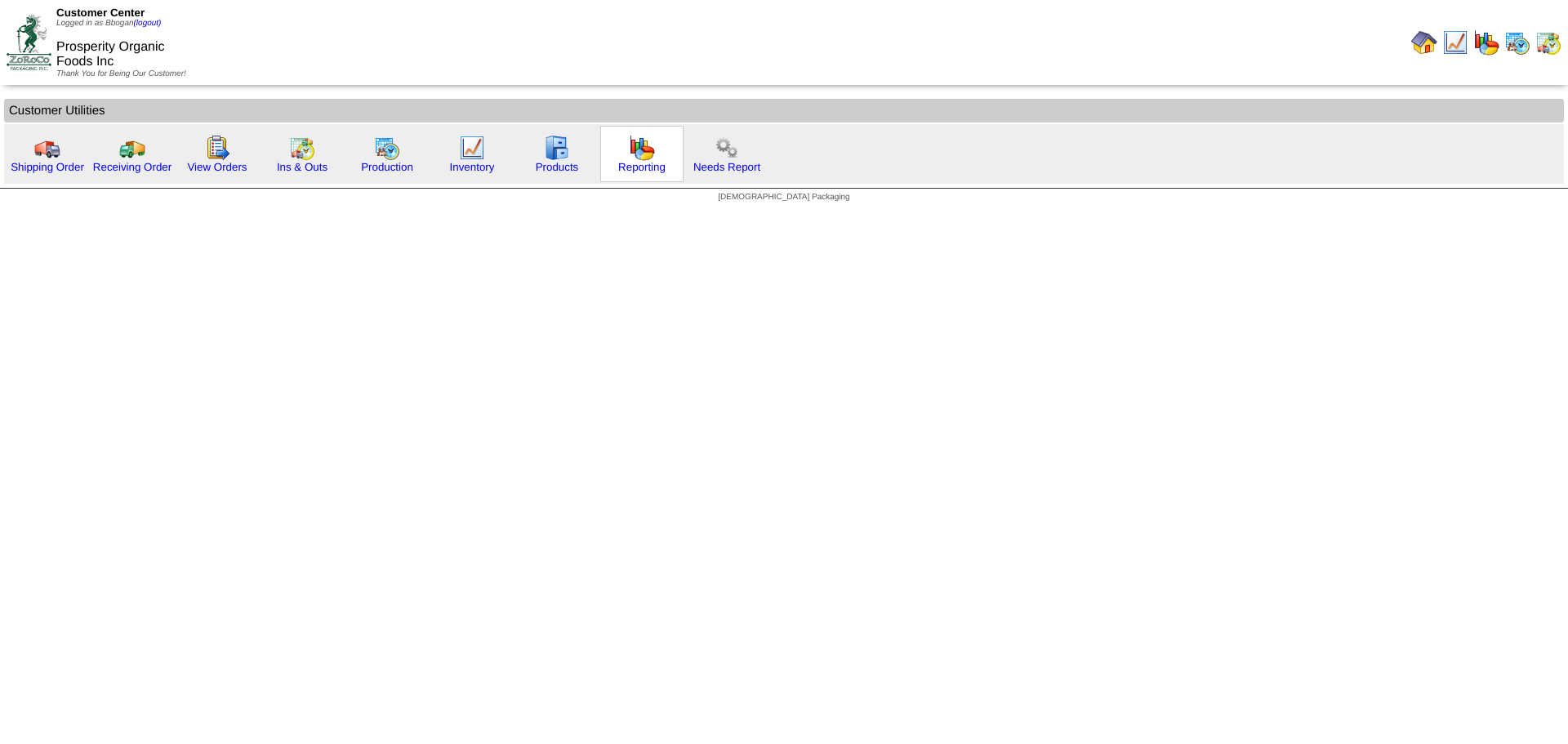
click at [620, 154] on div "Reporting" at bounding box center [642, 153] width 83 height 56
